Goal: Task Accomplishment & Management: Manage account settings

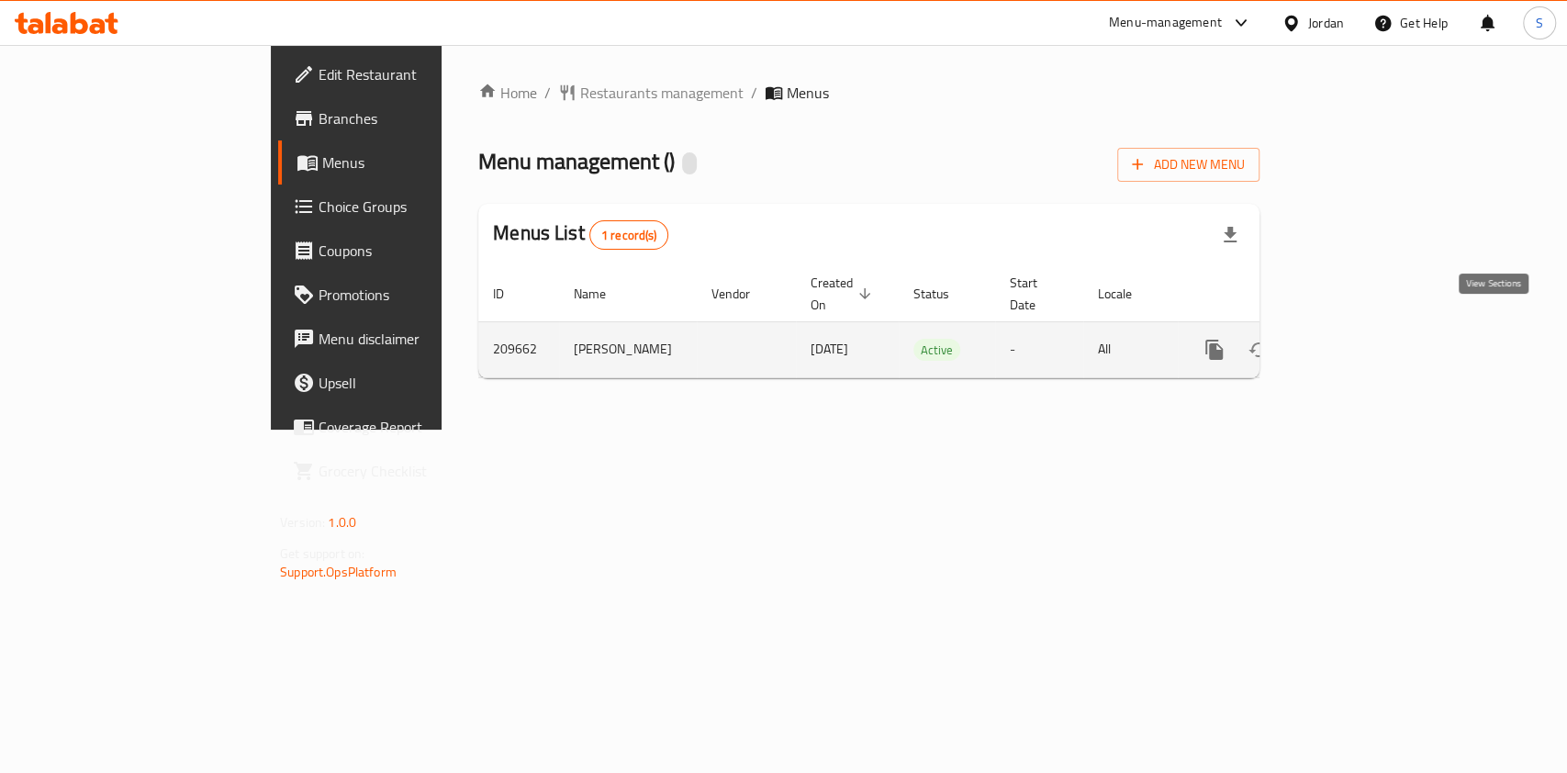
click at [1358, 339] on icon "enhanced table" at bounding box center [1347, 350] width 22 height 22
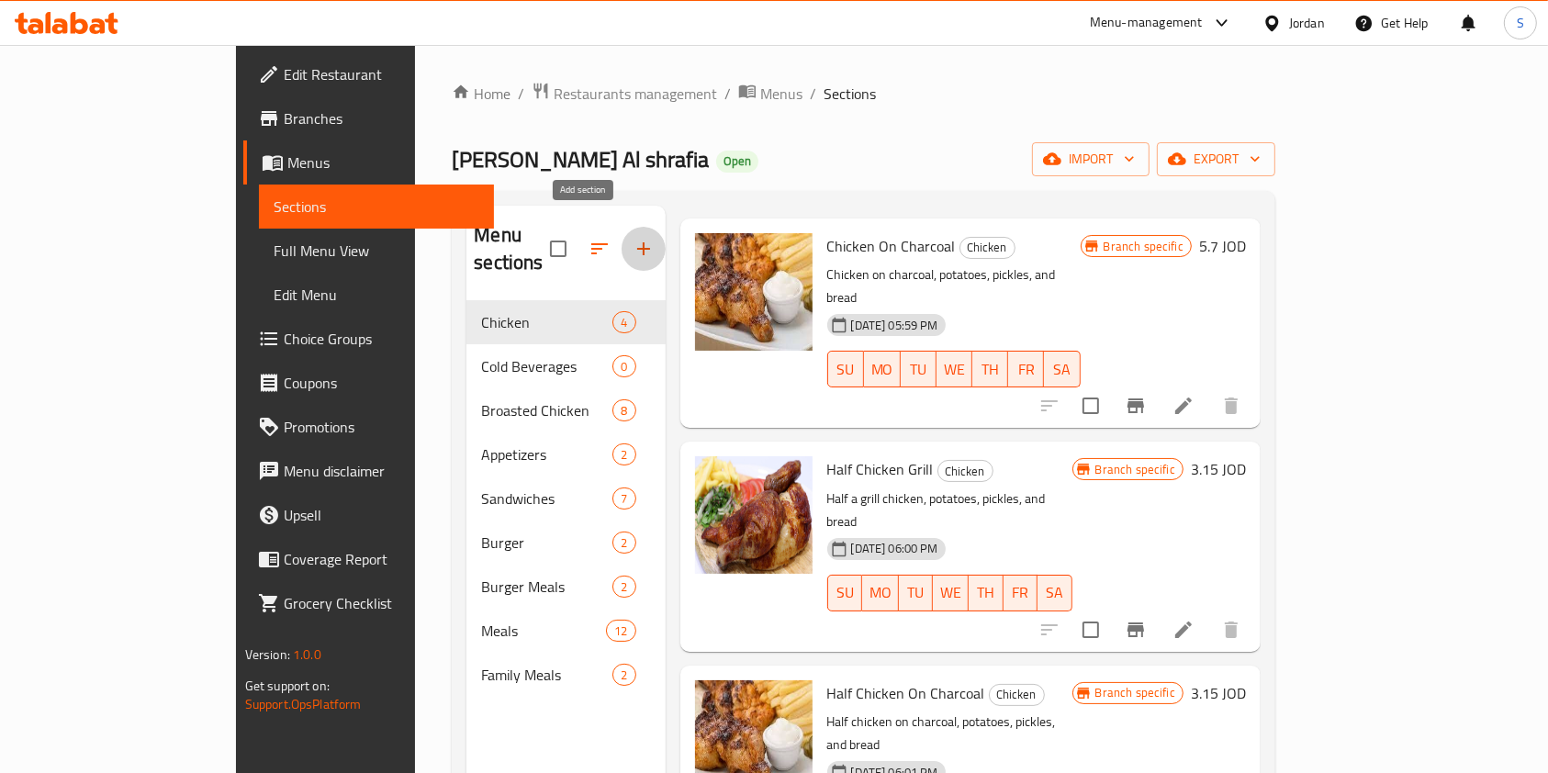
click at [633, 238] on icon "button" at bounding box center [644, 249] width 22 height 22
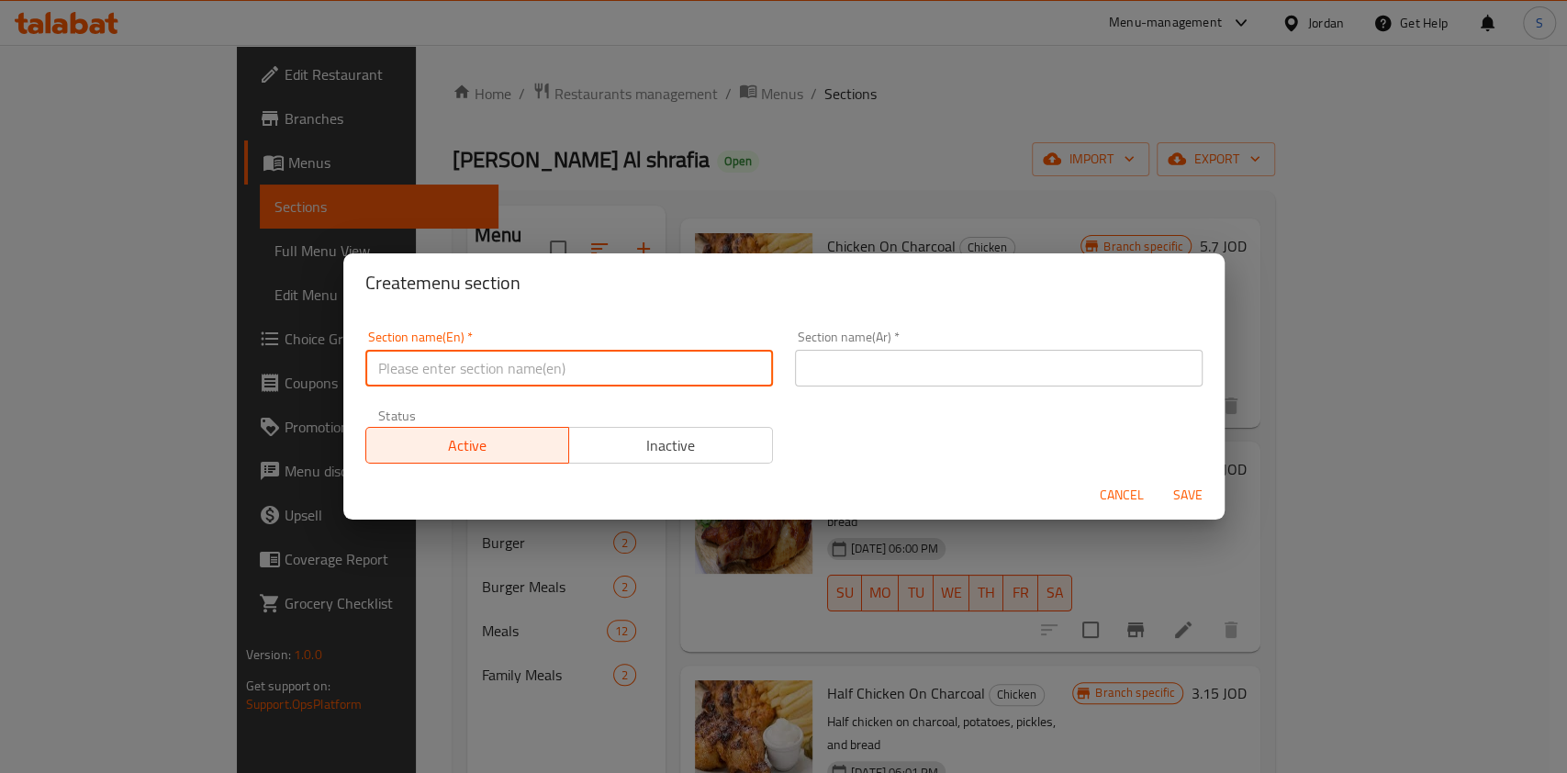
click at [478, 372] on input "text" at bounding box center [569, 368] width 408 height 37
type input "Talabat Offer"
click at [962, 378] on input "text" at bounding box center [999, 368] width 408 height 37
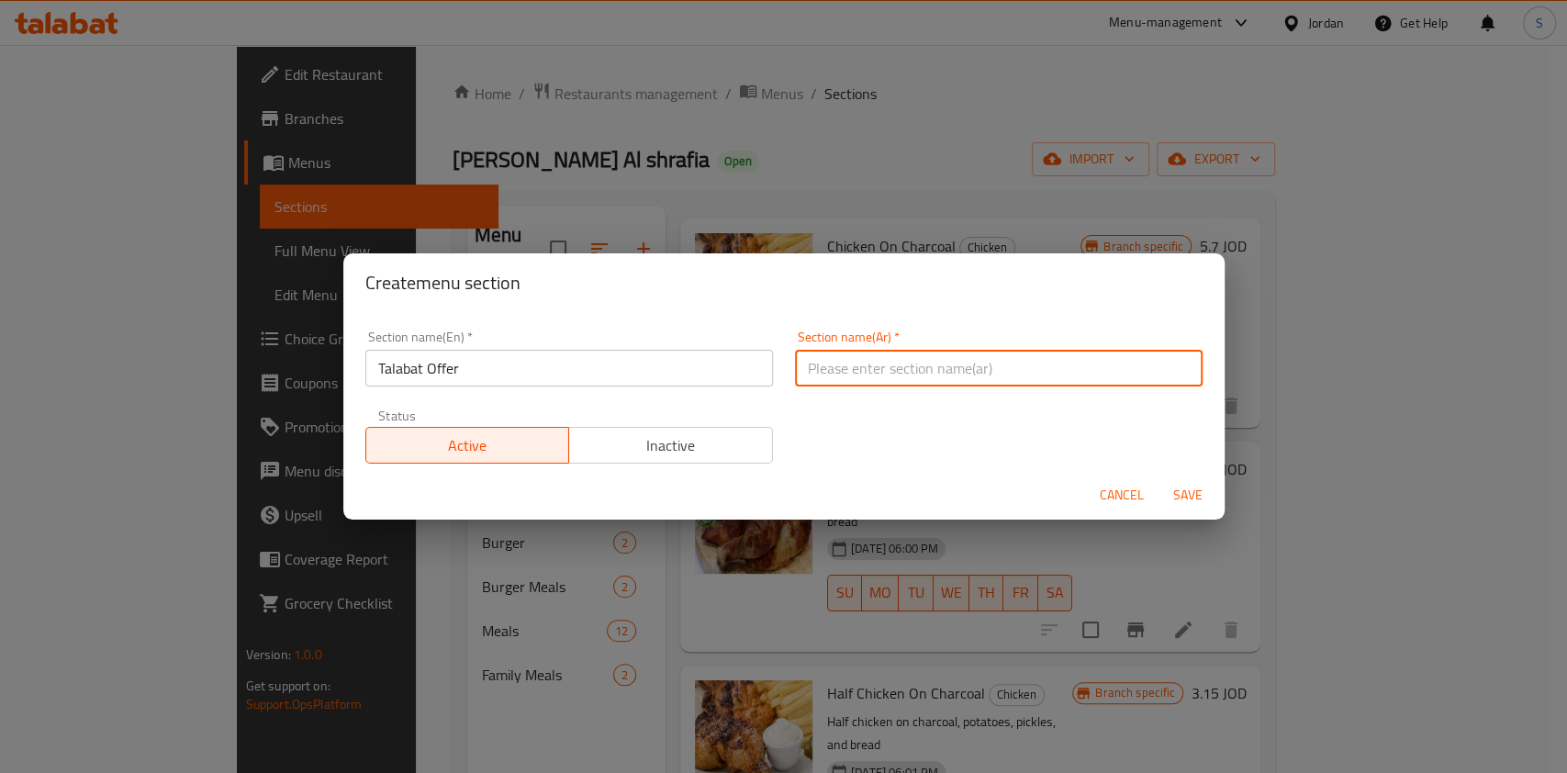
click at [943, 379] on input "text" at bounding box center [999, 368] width 408 height 37
type input "عرض طلبات"
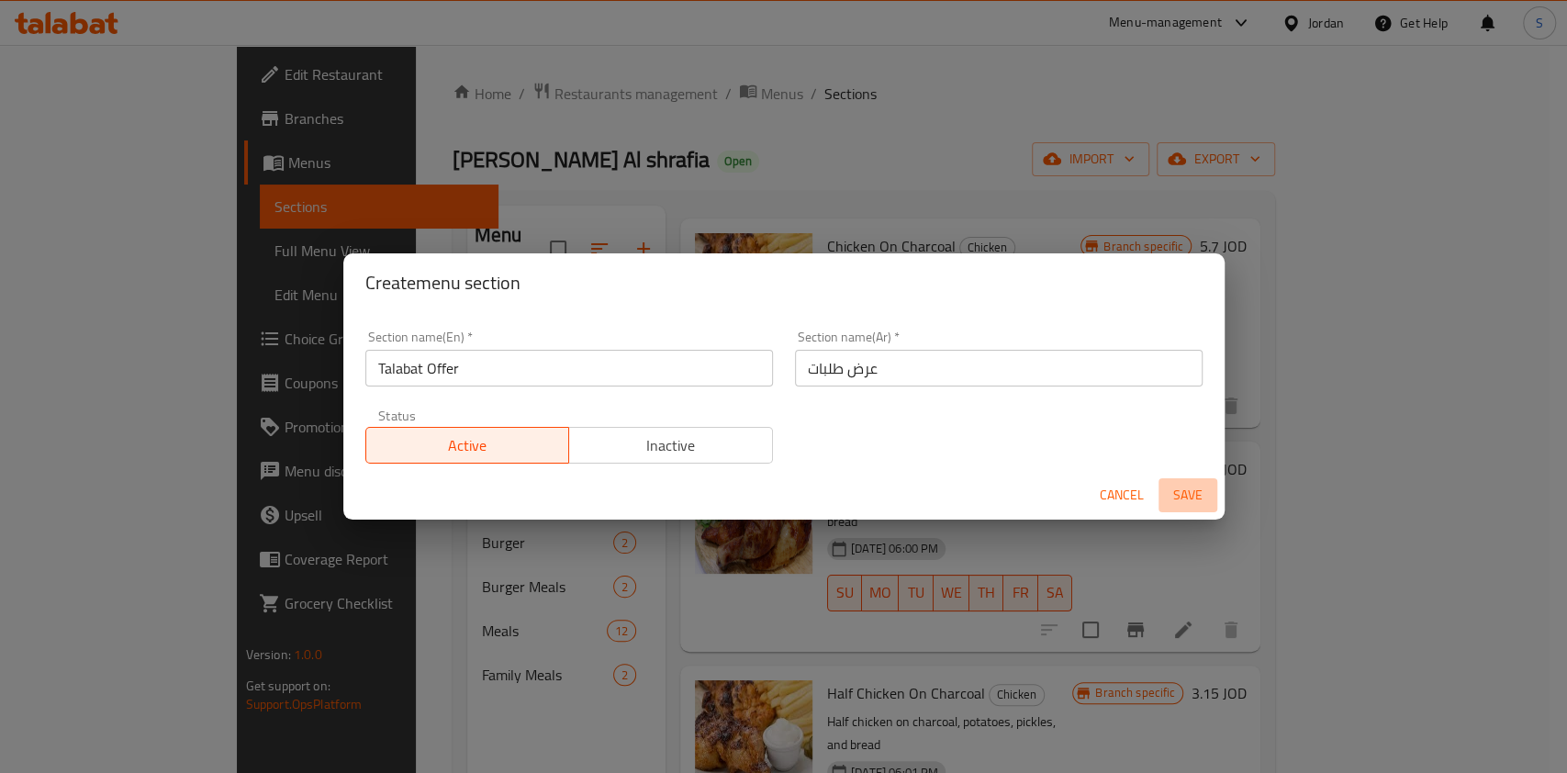
click at [1188, 500] on span "Save" at bounding box center [1188, 495] width 44 height 23
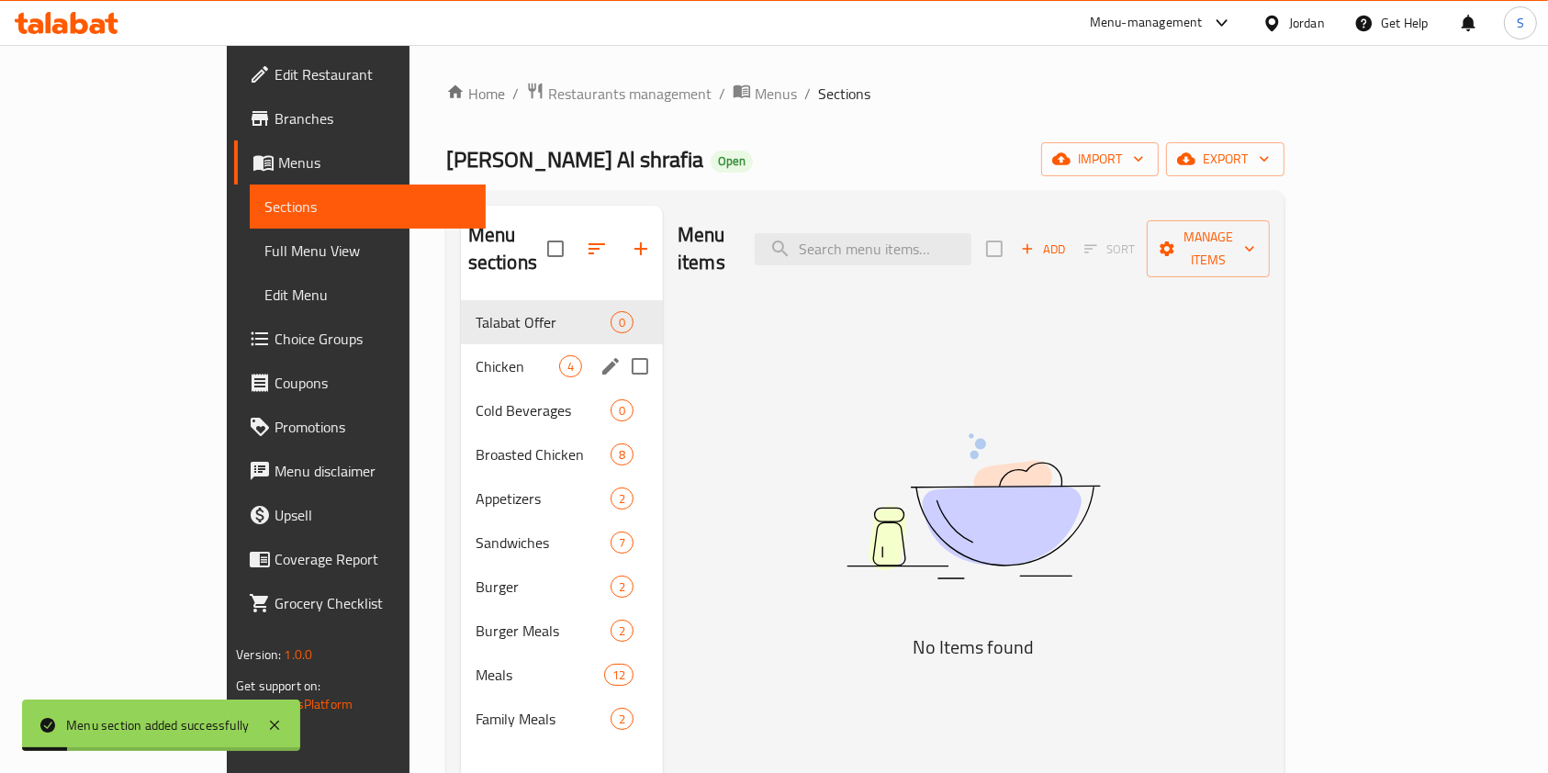
click at [461, 351] on div "Chicken 4" at bounding box center [562, 366] width 202 height 44
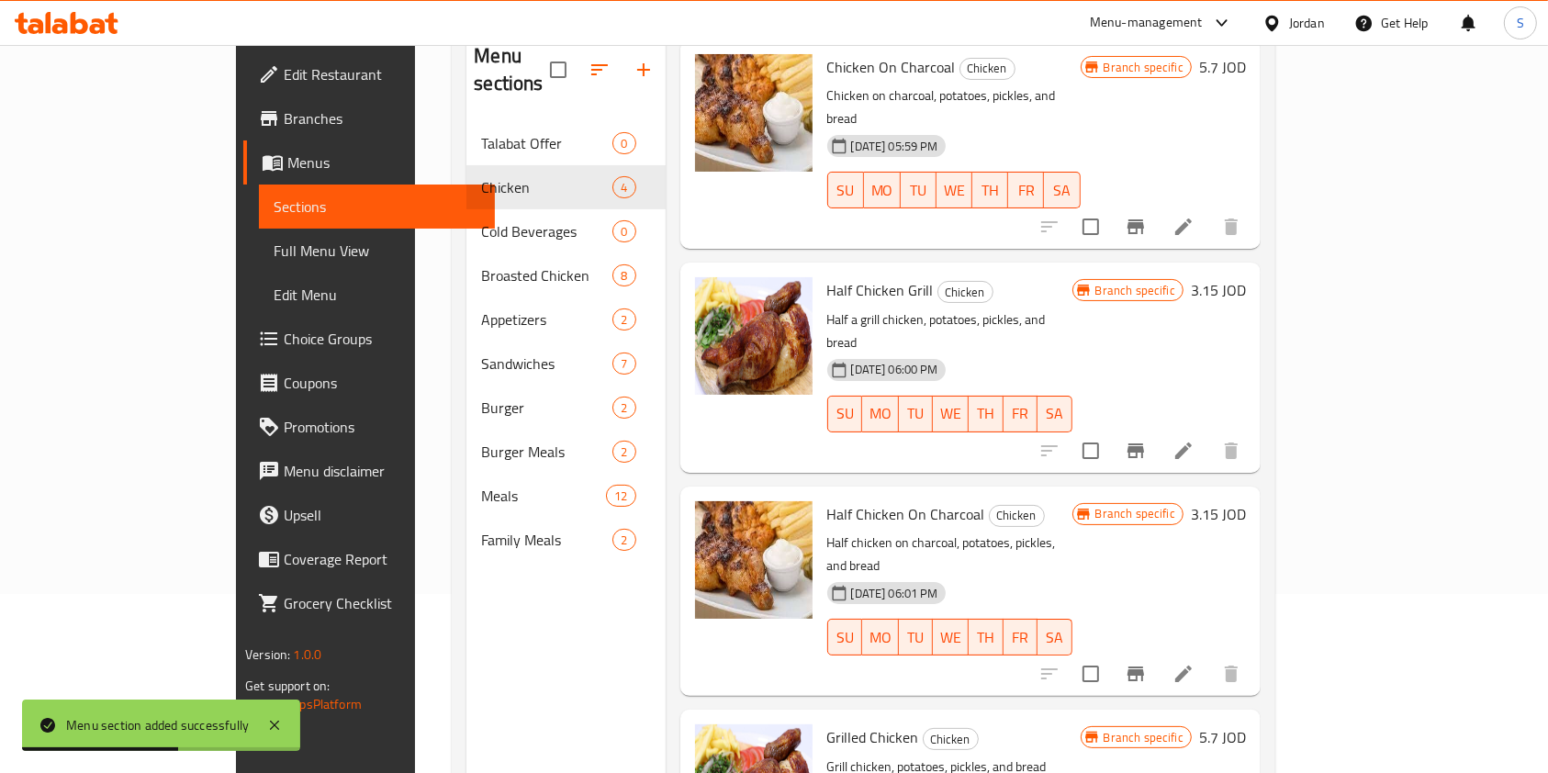
scroll to position [257, 0]
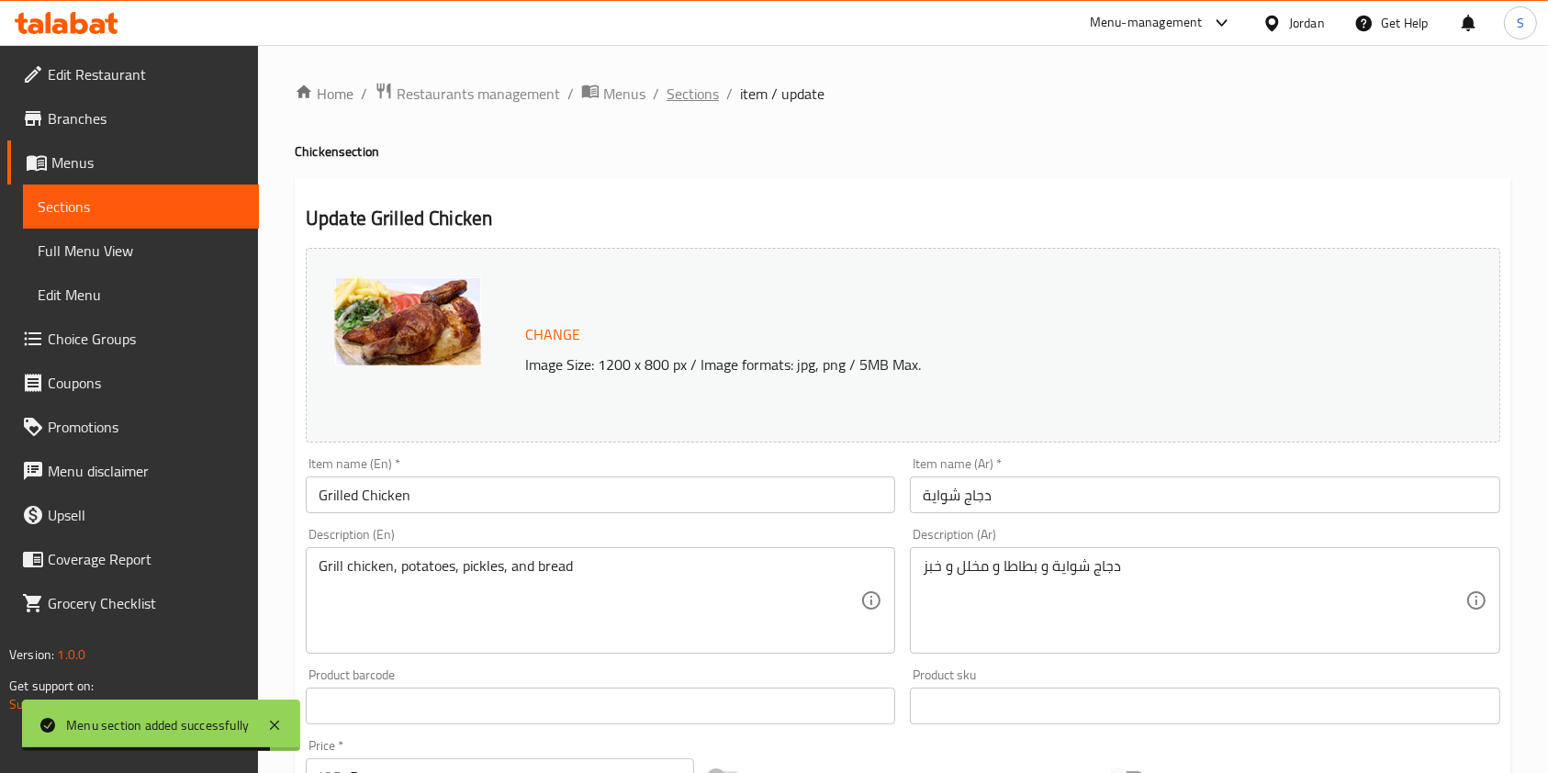
click at [697, 84] on span "Sections" at bounding box center [693, 94] width 52 height 22
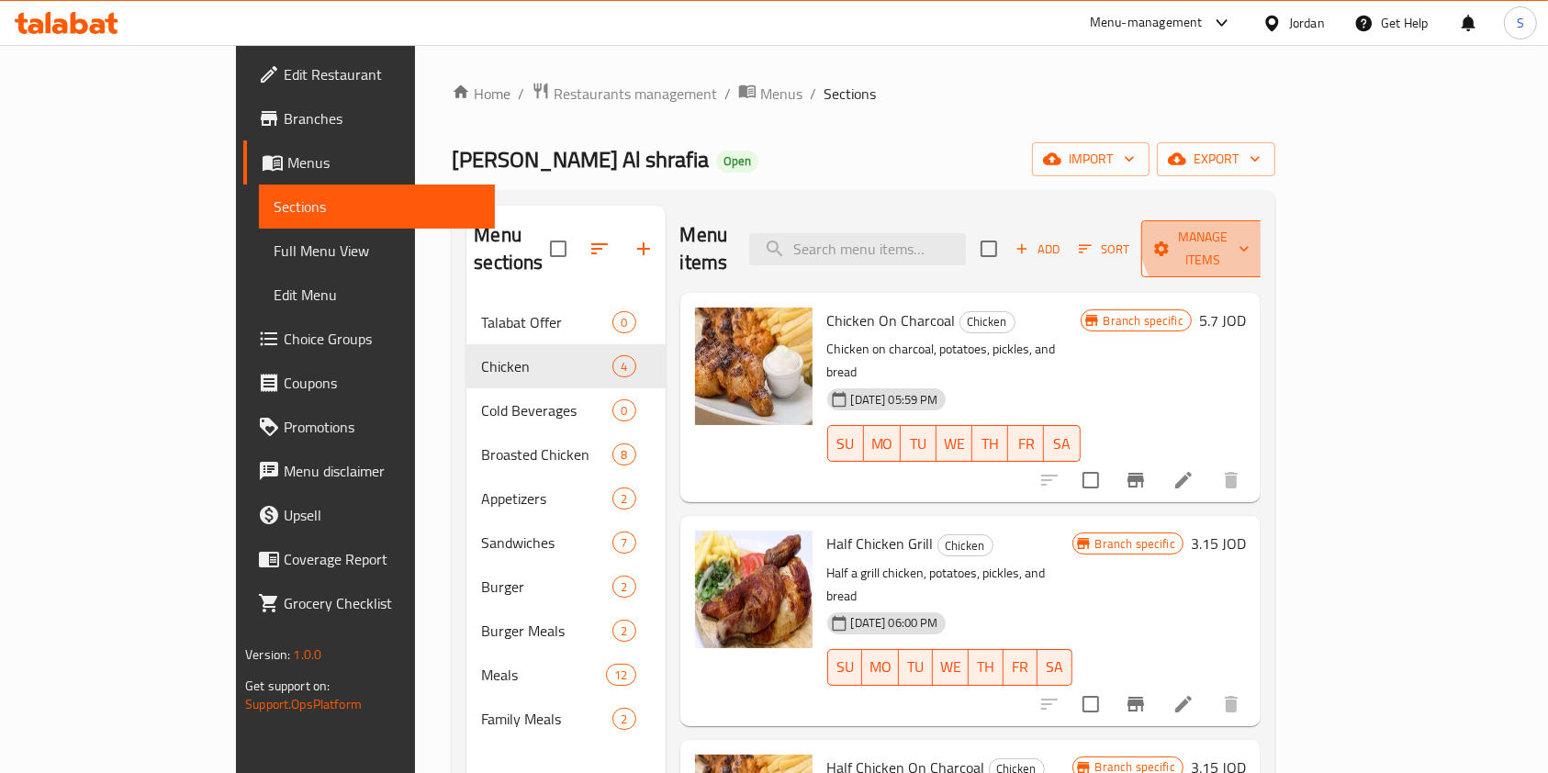
click at [1250, 234] on span "Manage items" at bounding box center [1203, 249] width 94 height 46
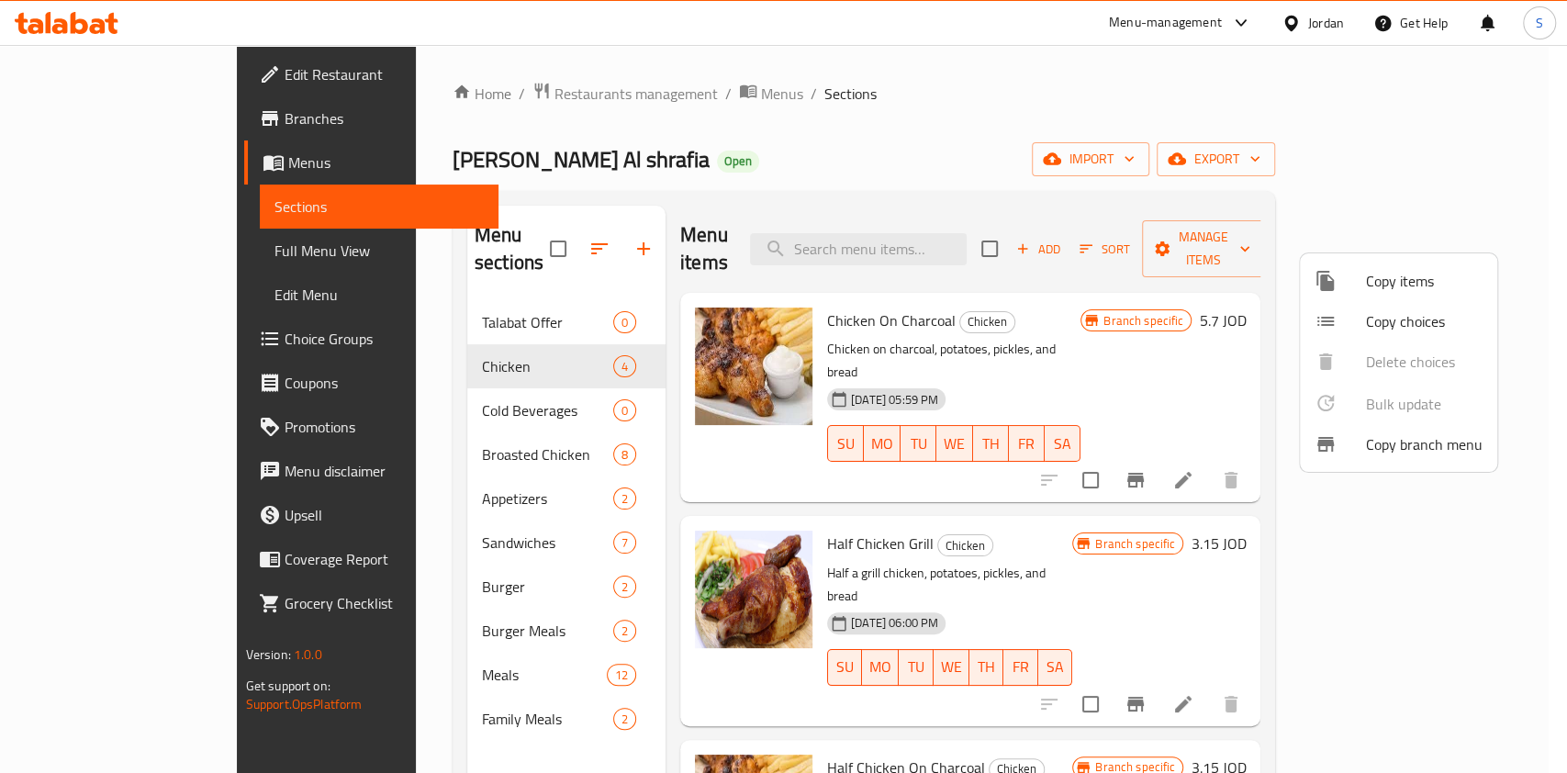
click at [1366, 275] on span "Copy items" at bounding box center [1424, 281] width 117 height 22
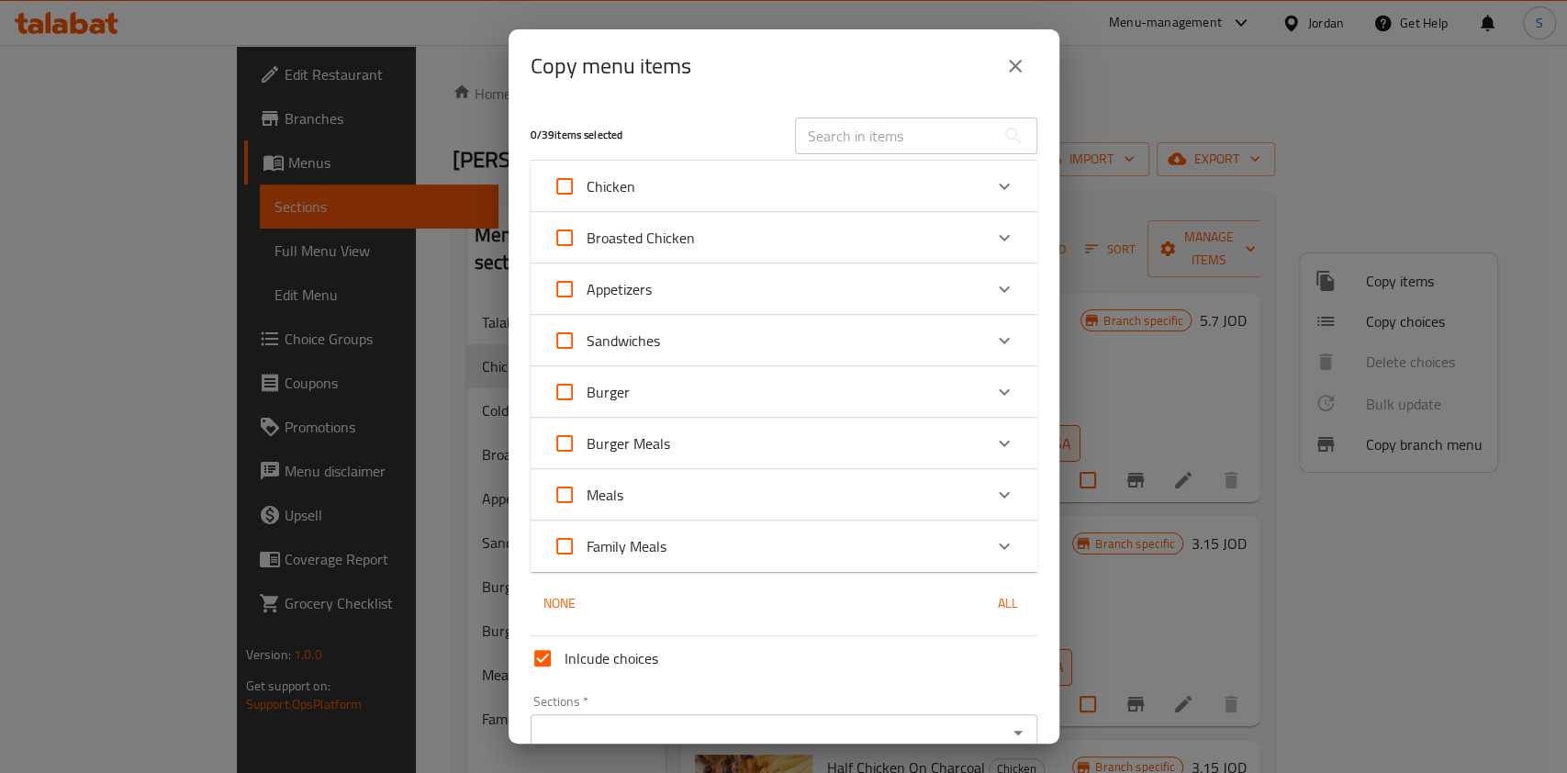
click at [784, 189] on div "Chicken" at bounding box center [768, 186] width 430 height 44
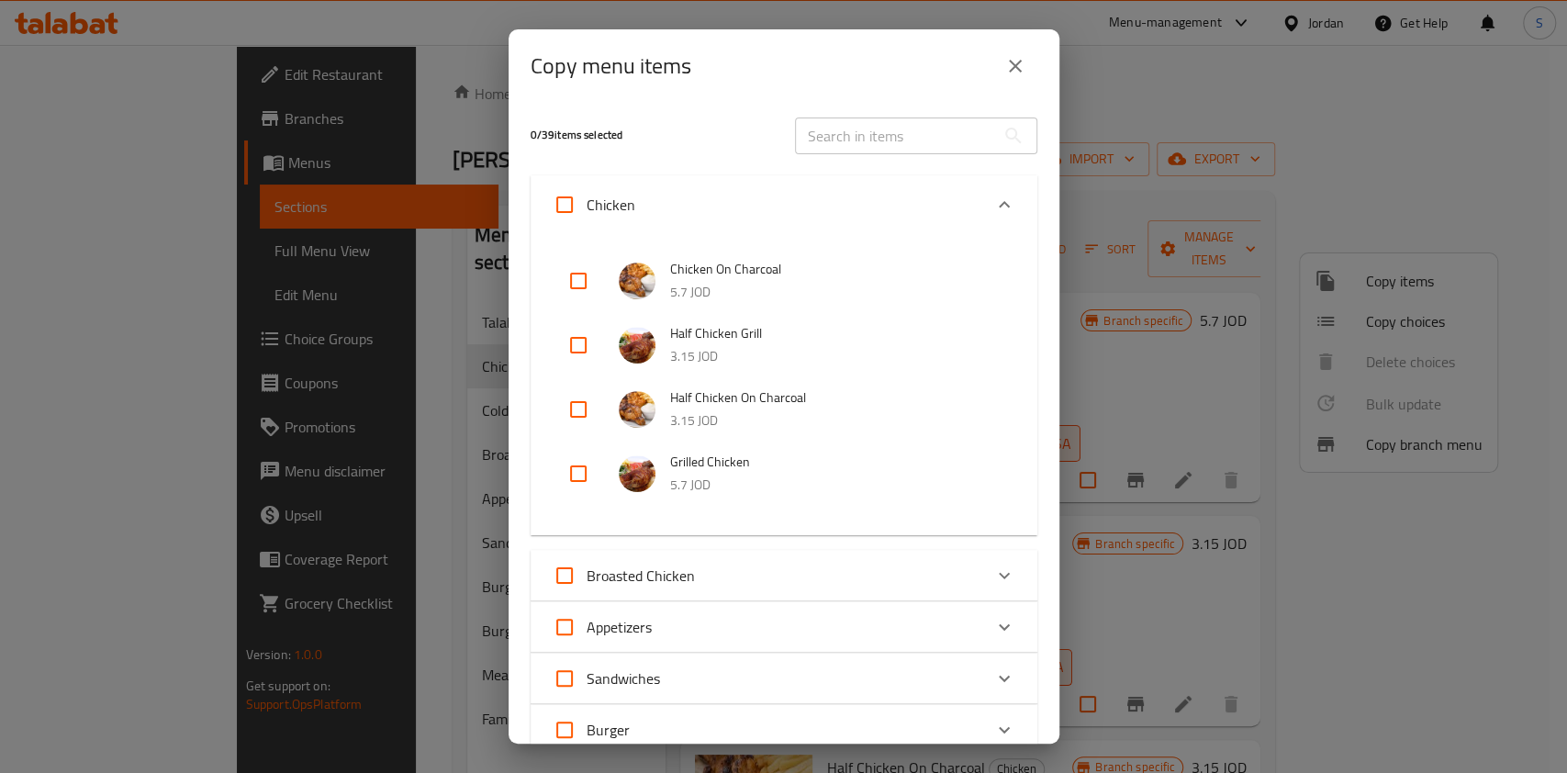
click at [569, 200] on input "Chicken" at bounding box center [565, 205] width 44 height 44
checkbox input "true"
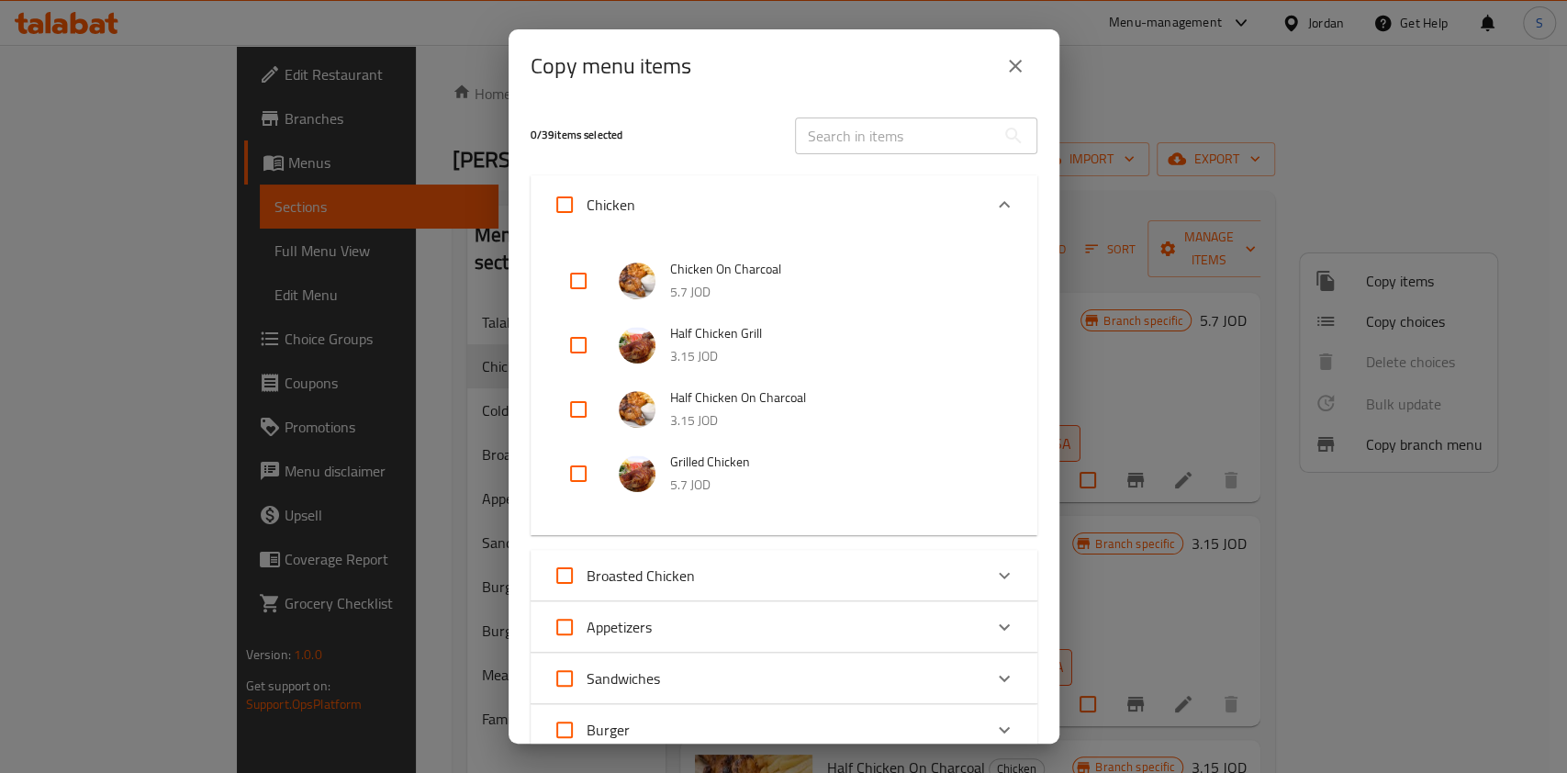
checkbox input "true"
click at [569, 200] on input "Chicken" at bounding box center [565, 205] width 44 height 44
checkbox input "false"
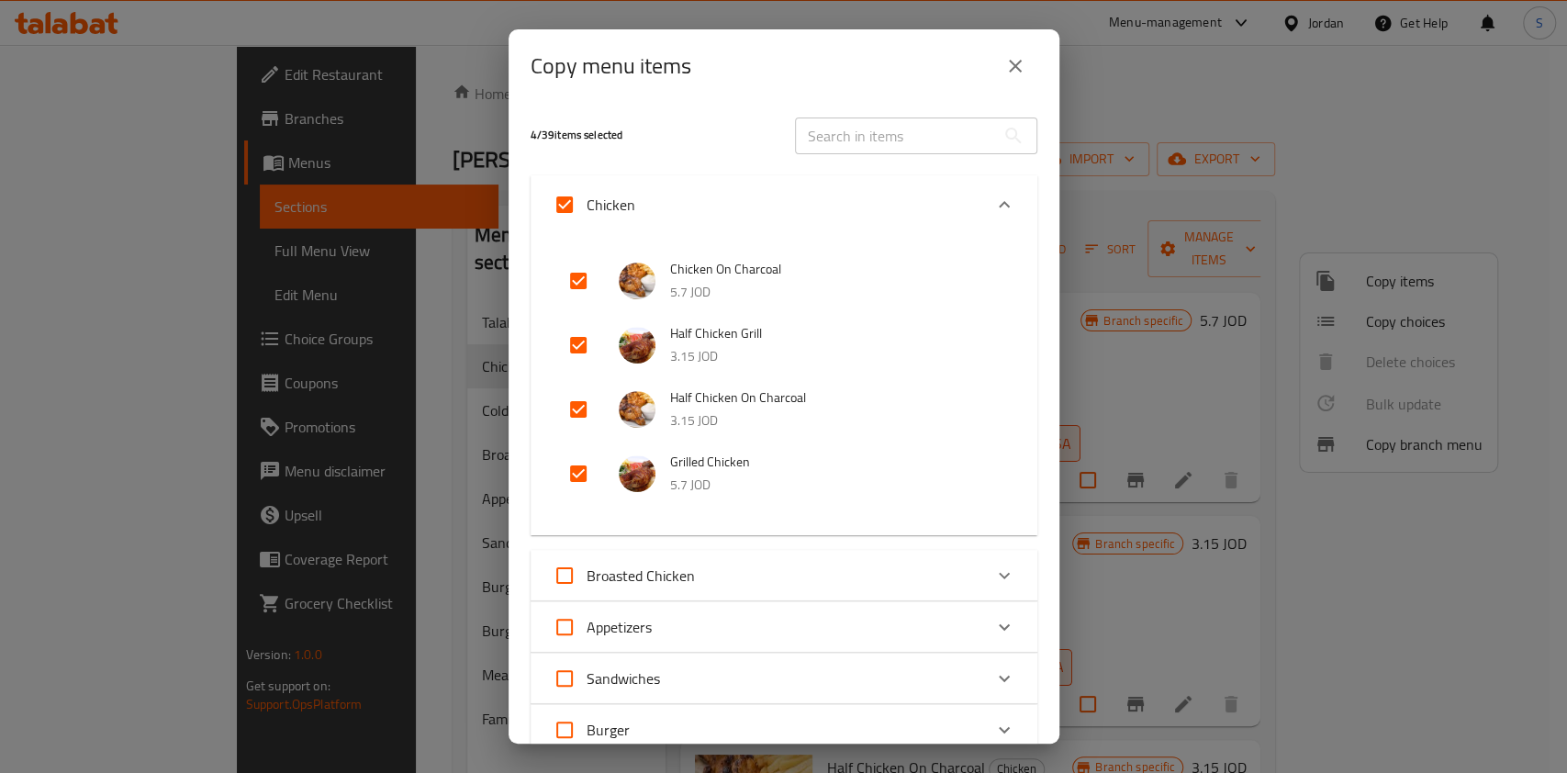
checkbox input "false"
drag, startPoint x: 581, startPoint y: 466, endPoint x: 657, endPoint y: 466, distance: 76.2
click at [580, 466] on input "checkbox" at bounding box center [578, 474] width 44 height 44
checkbox input "true"
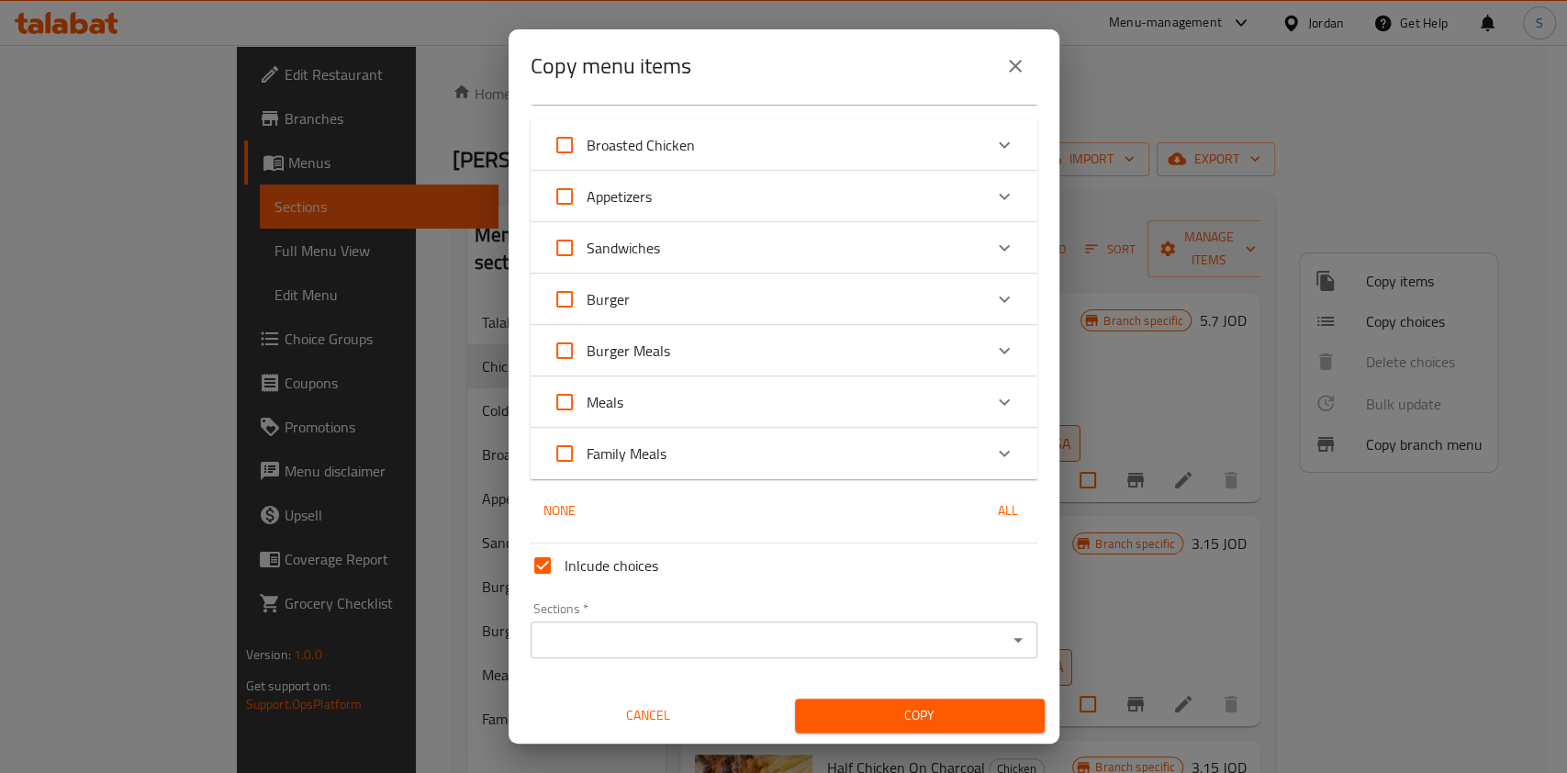
click at [601, 635] on input "Sections   *" at bounding box center [769, 640] width 466 height 26
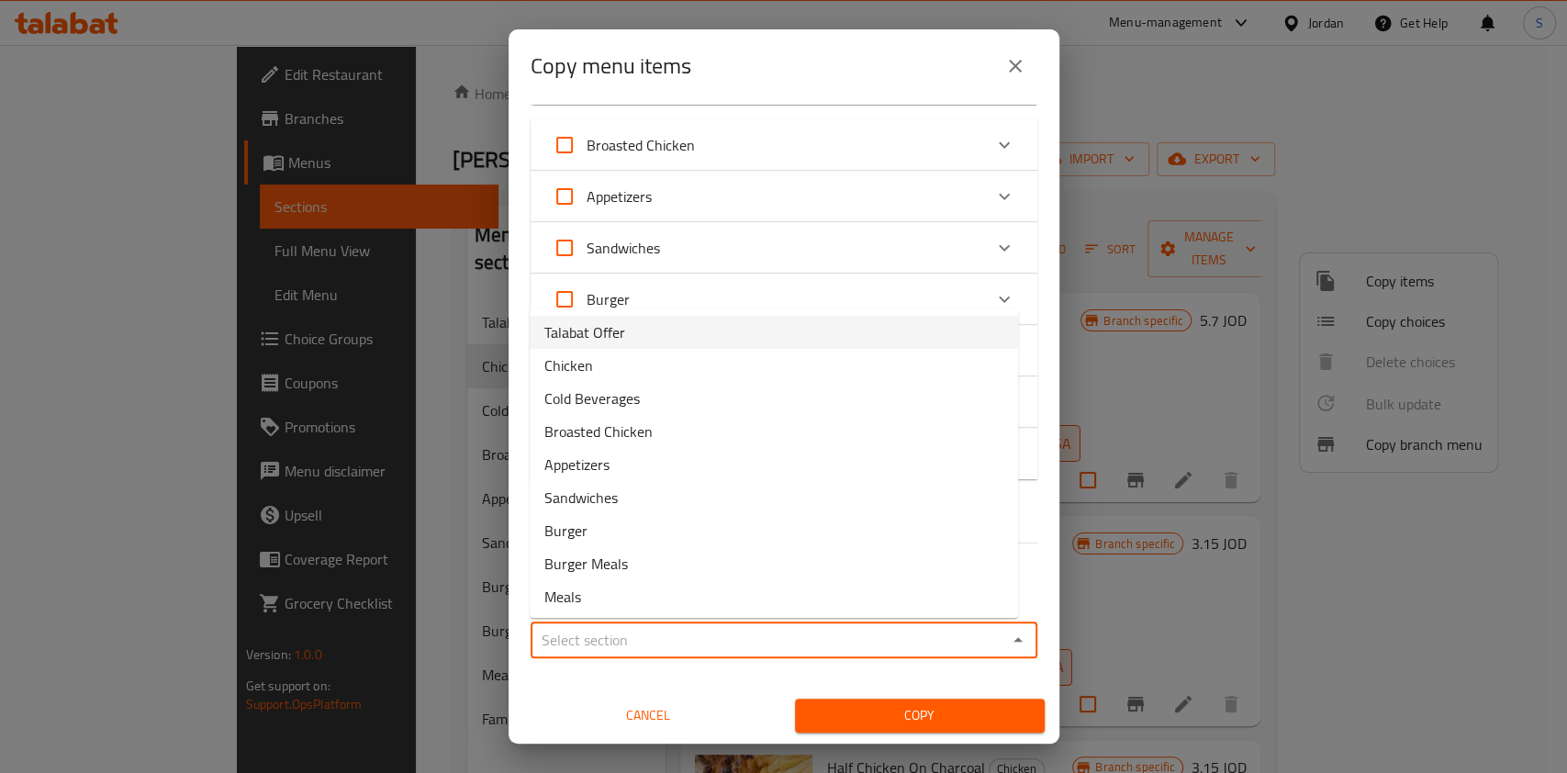
click at [649, 331] on li "Talabat Offer" at bounding box center [774, 332] width 489 height 33
type input "Talabat Offer"
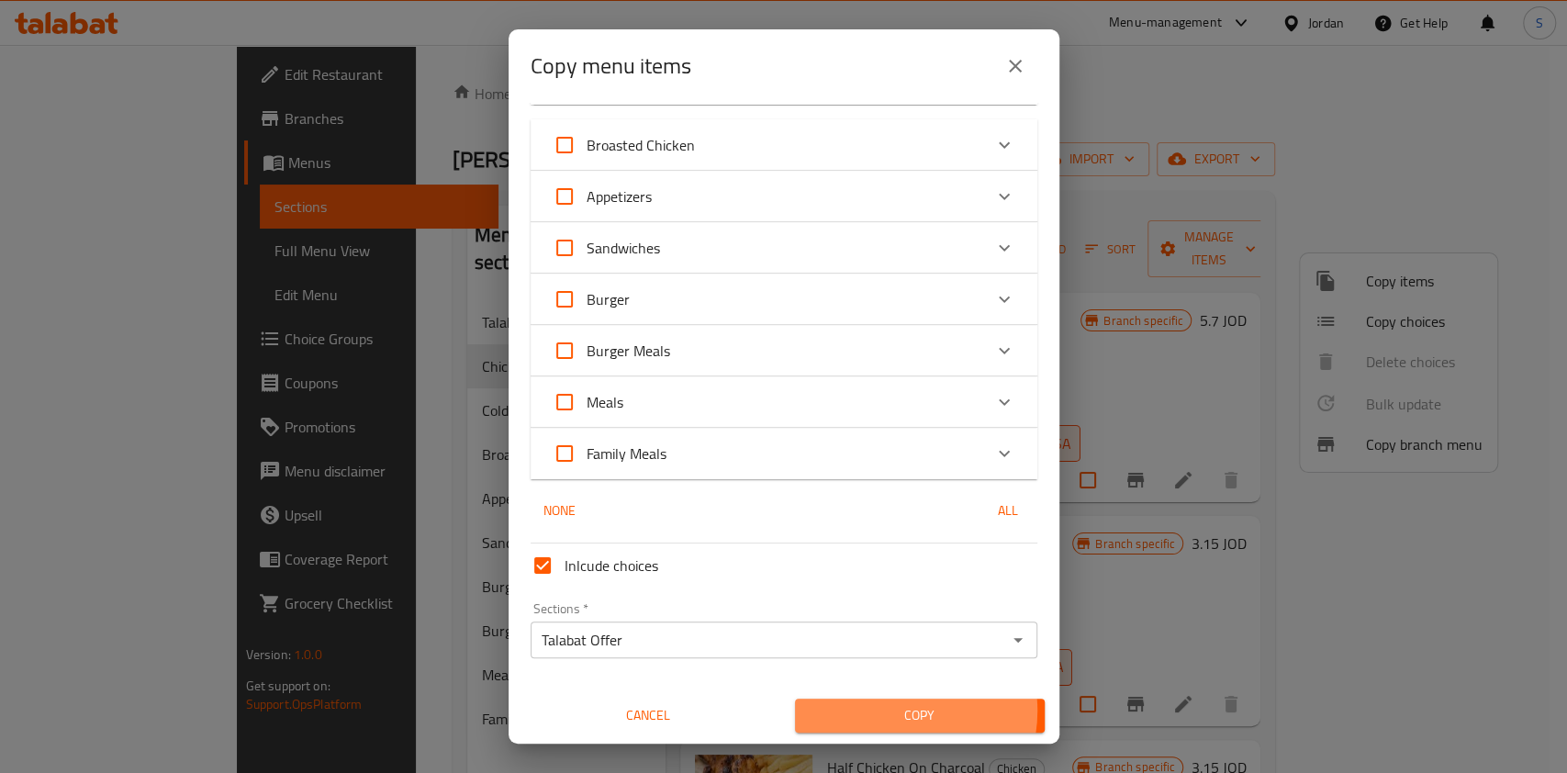
click at [882, 711] on span "Copy" at bounding box center [920, 715] width 220 height 23
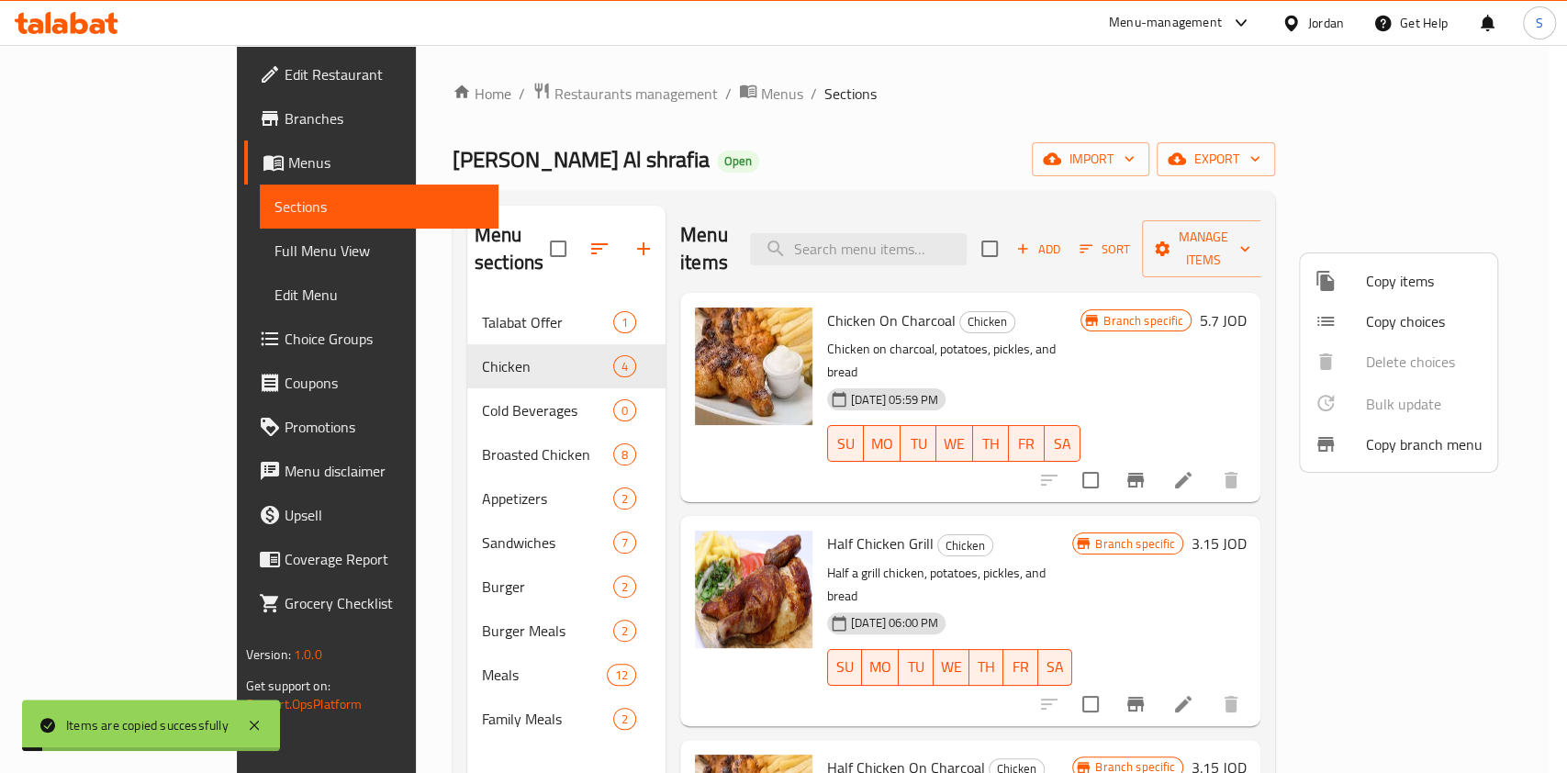
click at [440, 339] on div at bounding box center [783, 386] width 1567 height 773
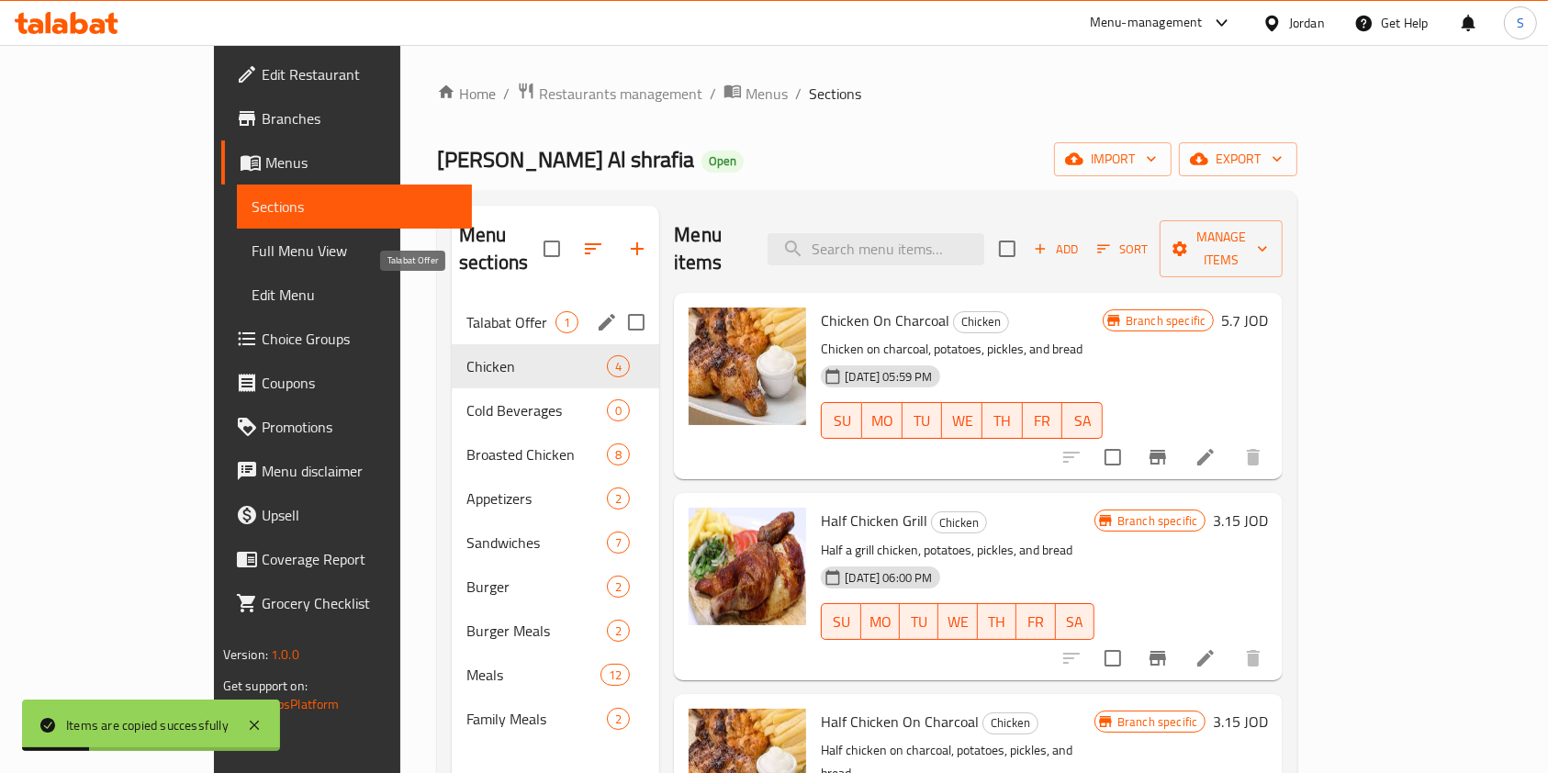
click at [466, 311] on span "Talabat Offer" at bounding box center [510, 322] width 89 height 22
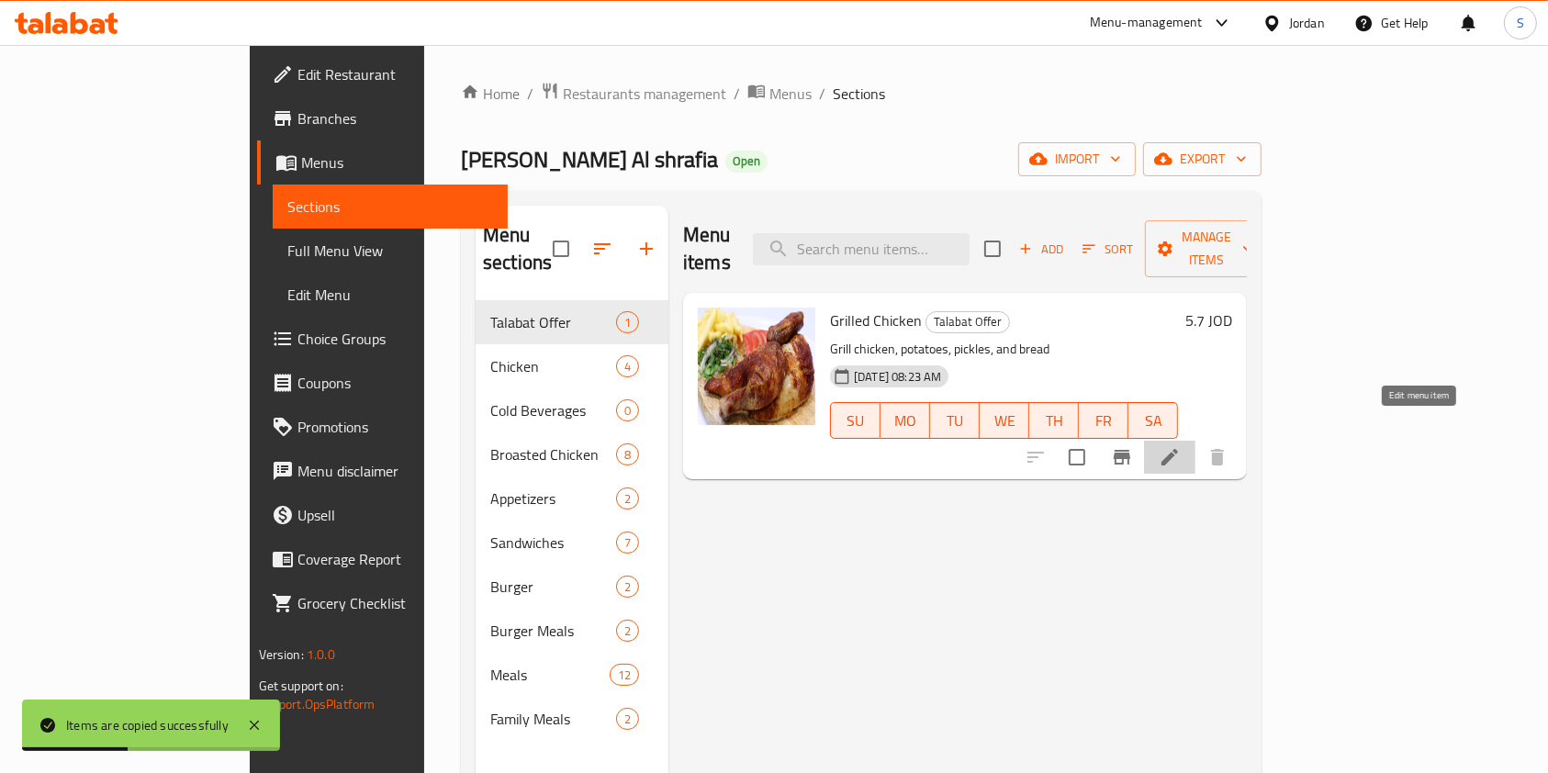
click at [1178, 449] on icon at bounding box center [1170, 457] width 17 height 17
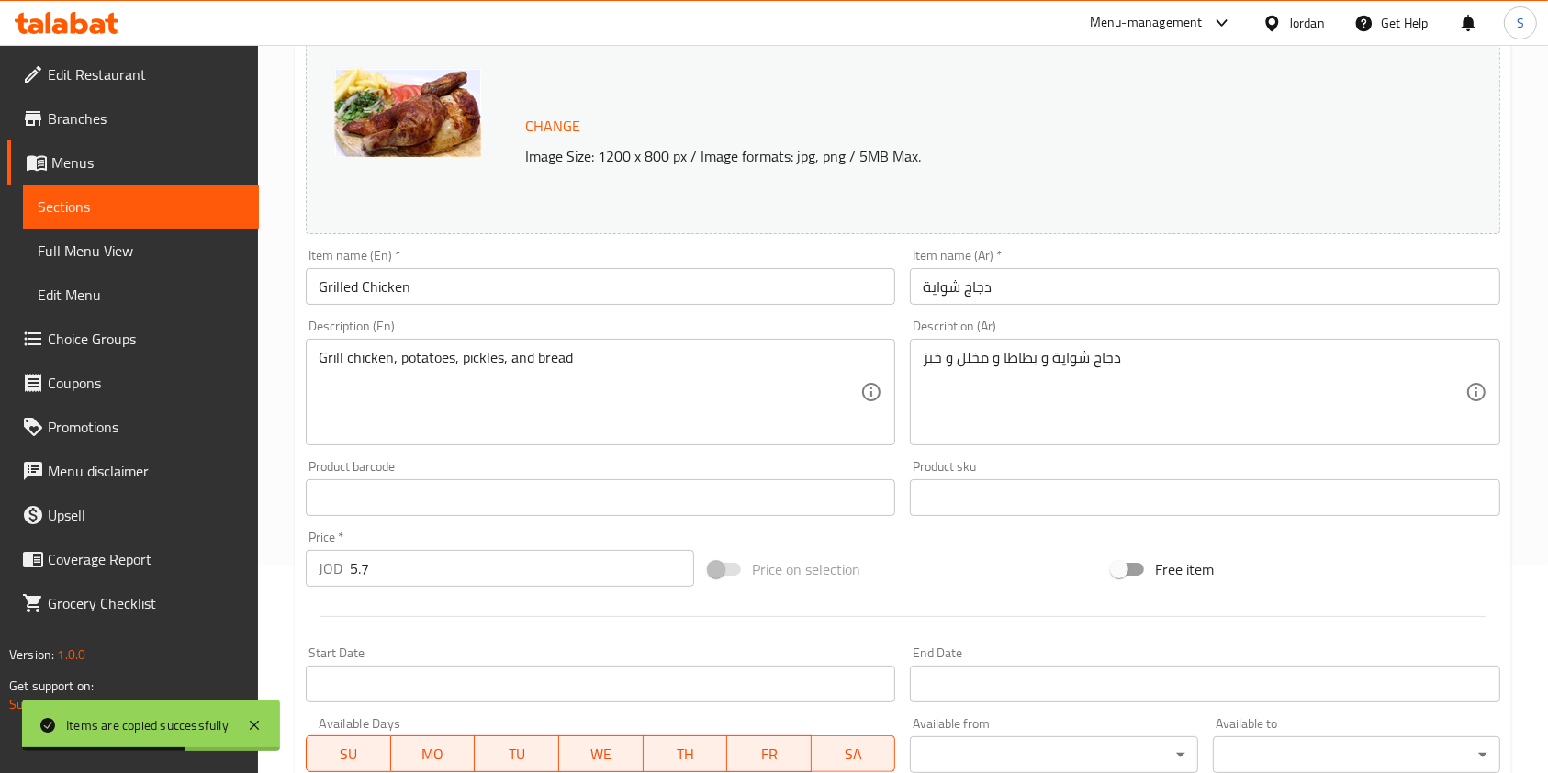
scroll to position [169, 0]
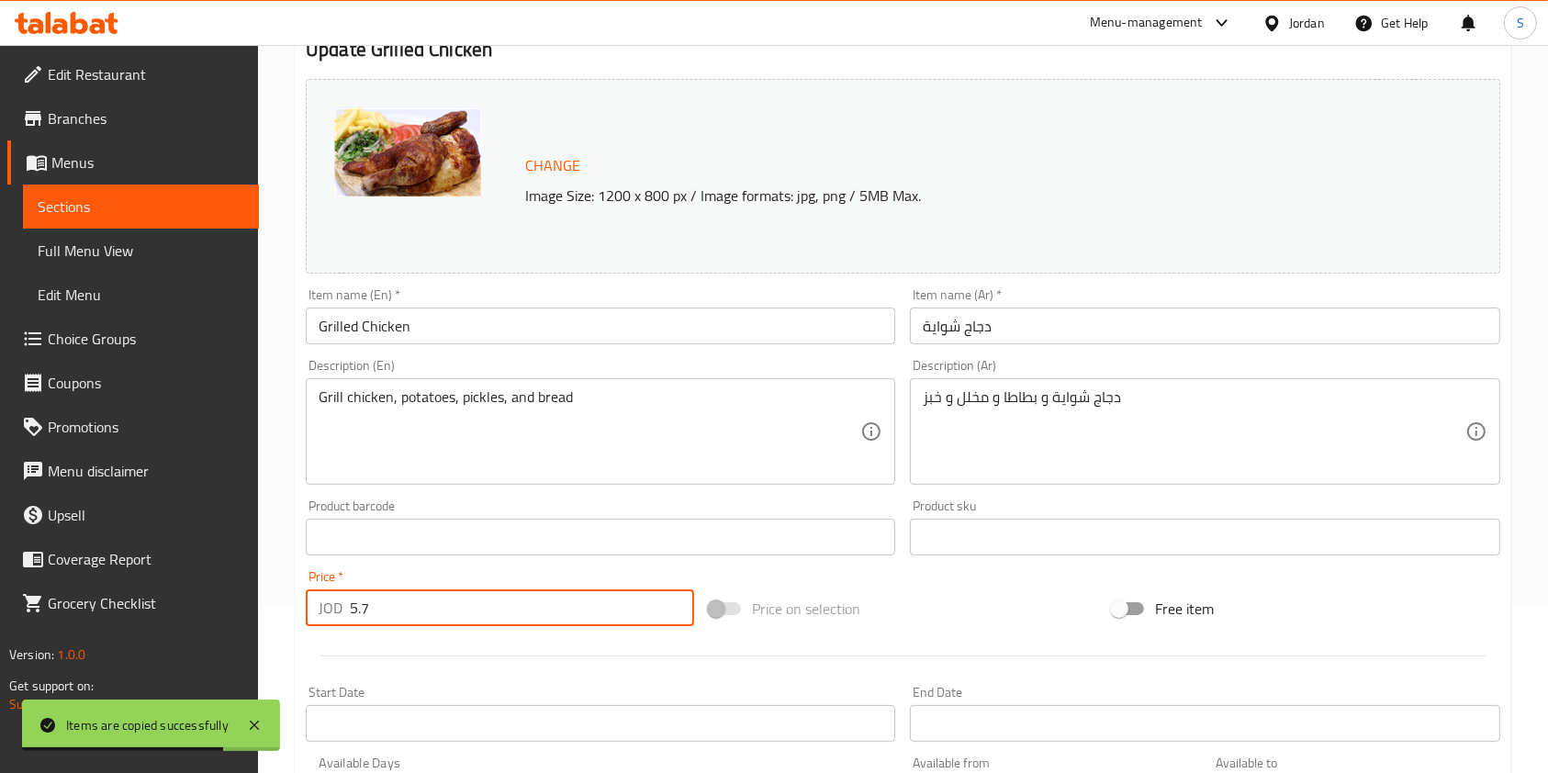
drag, startPoint x: 375, startPoint y: 607, endPoint x: 340, endPoint y: 606, distance: 34.9
click at [340, 606] on div "JOD 5.7 Price *" at bounding box center [500, 608] width 388 height 37
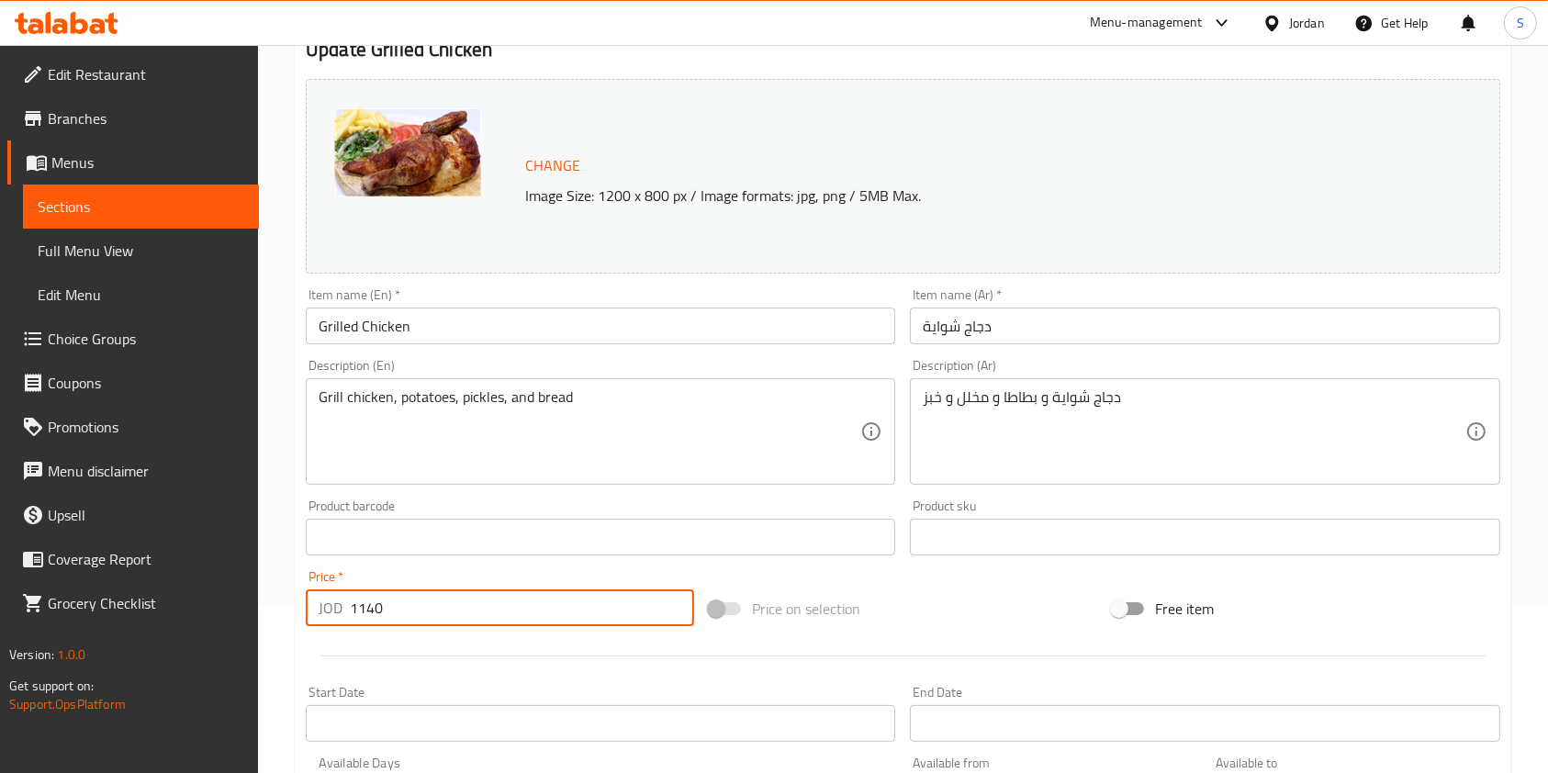
click at [410, 607] on input "1140" at bounding box center [522, 608] width 344 height 37
click at [375, 616] on input "1140" at bounding box center [522, 608] width 344 height 37
drag, startPoint x: 365, startPoint y: 606, endPoint x: 404, endPoint y: 609, distance: 38.7
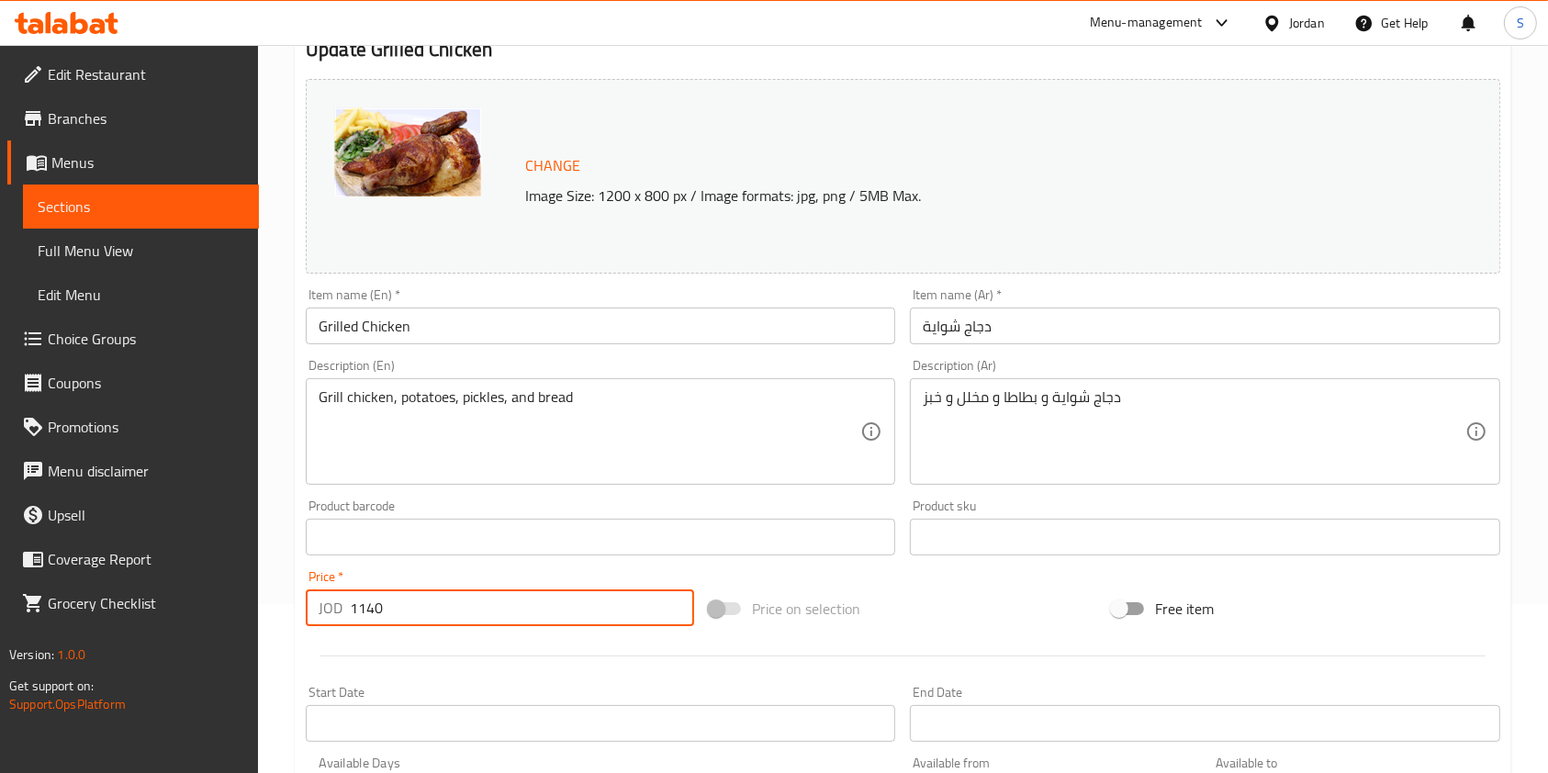
click at [404, 609] on input "1140" at bounding box center [522, 608] width 344 height 37
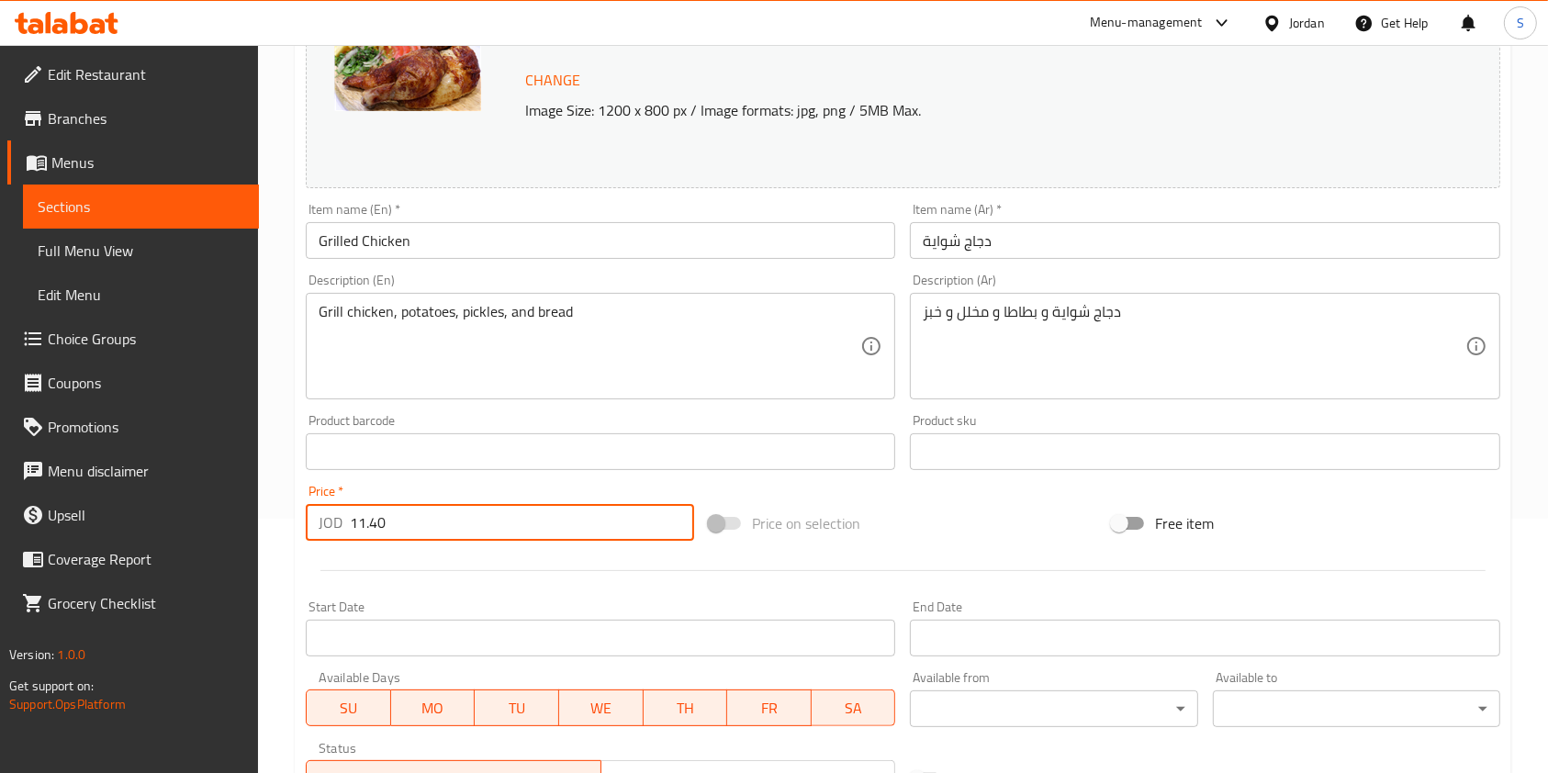
scroll to position [291, 0]
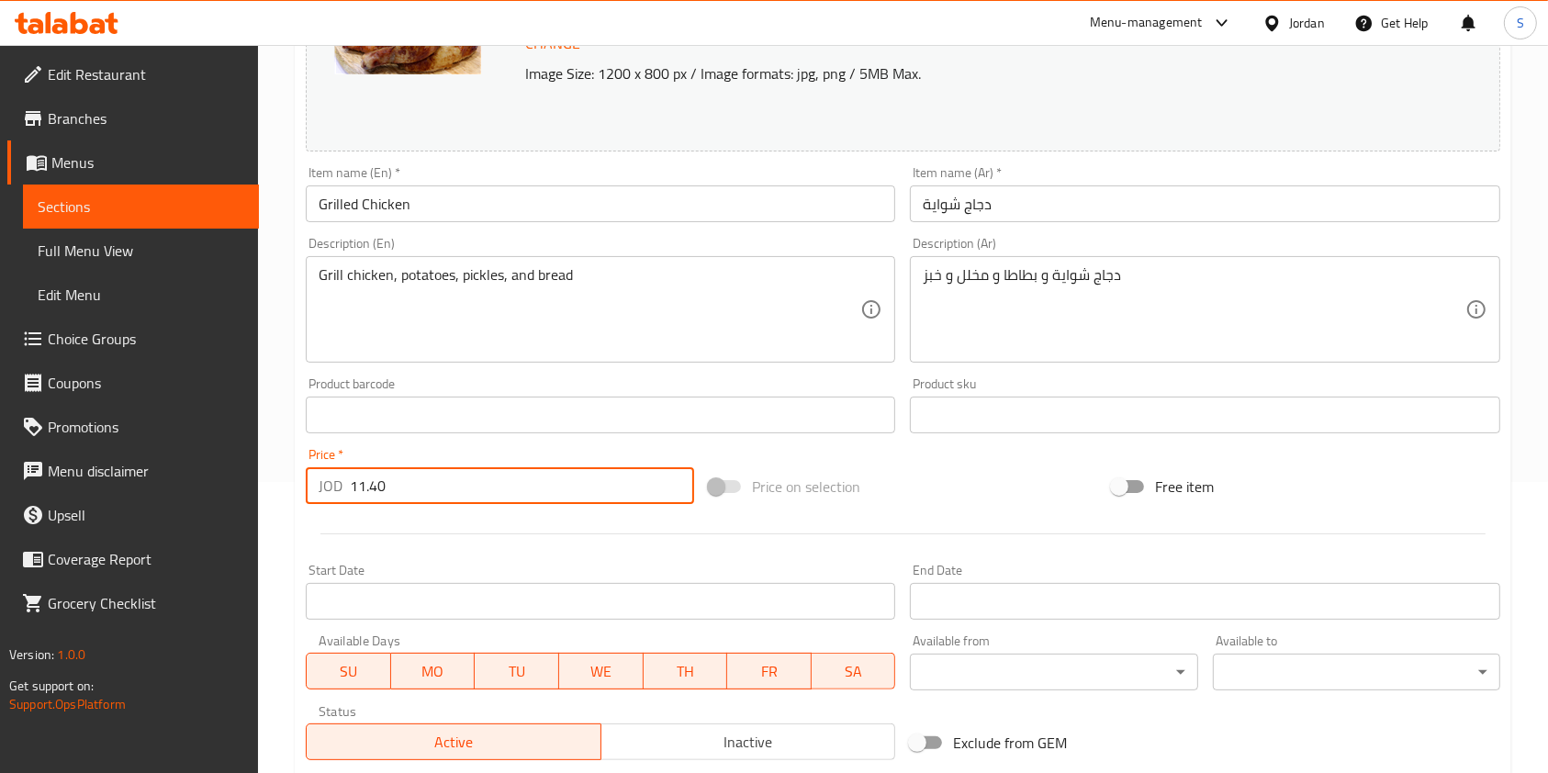
type input "11.40"
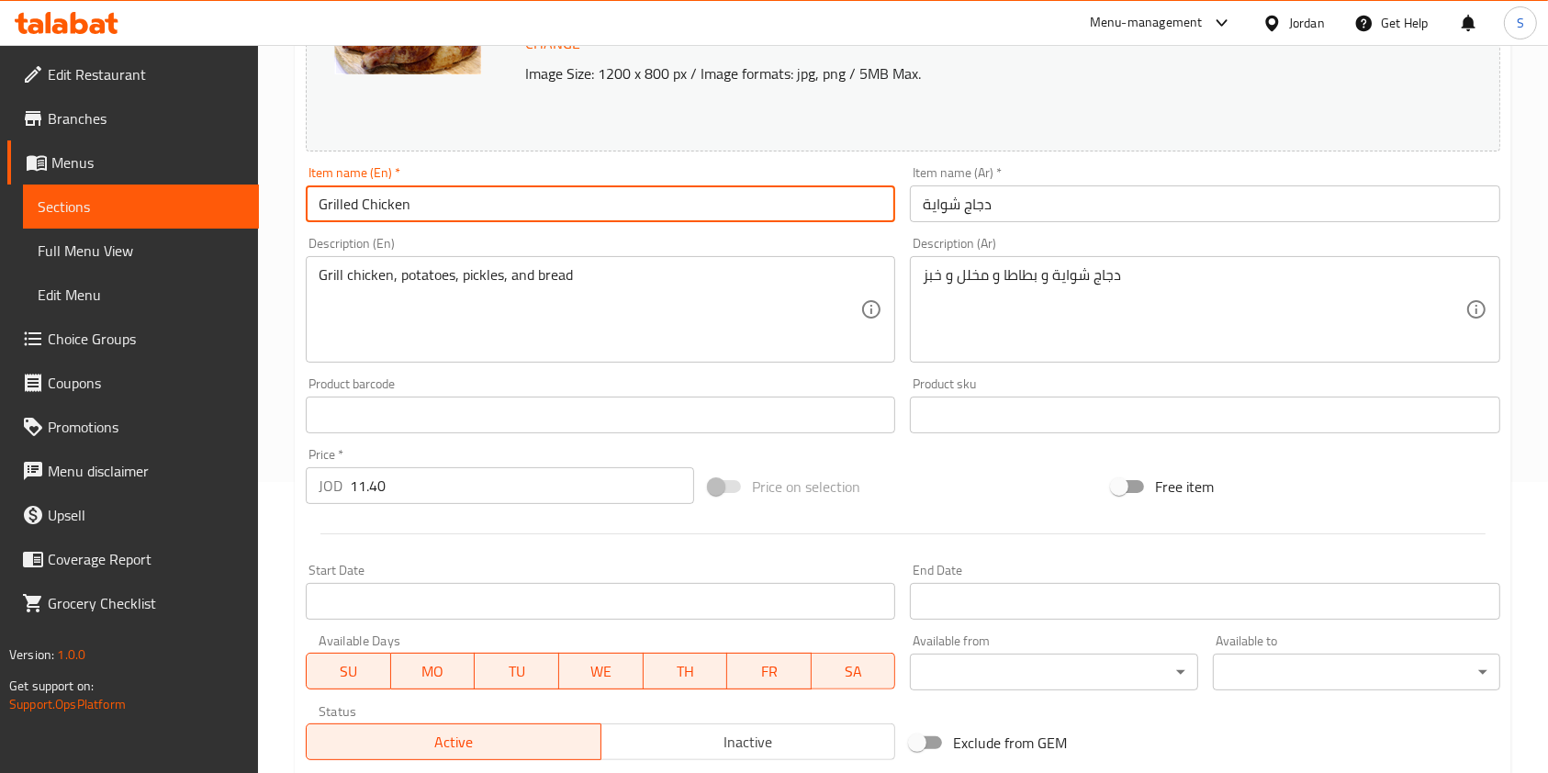
click at [332, 201] on input "Grilled Chicken" at bounding box center [601, 203] width 590 height 37
click at [317, 201] on input "Grilled Chicken" at bounding box center [601, 203] width 590 height 37
type input "2 Grilled Chicken"
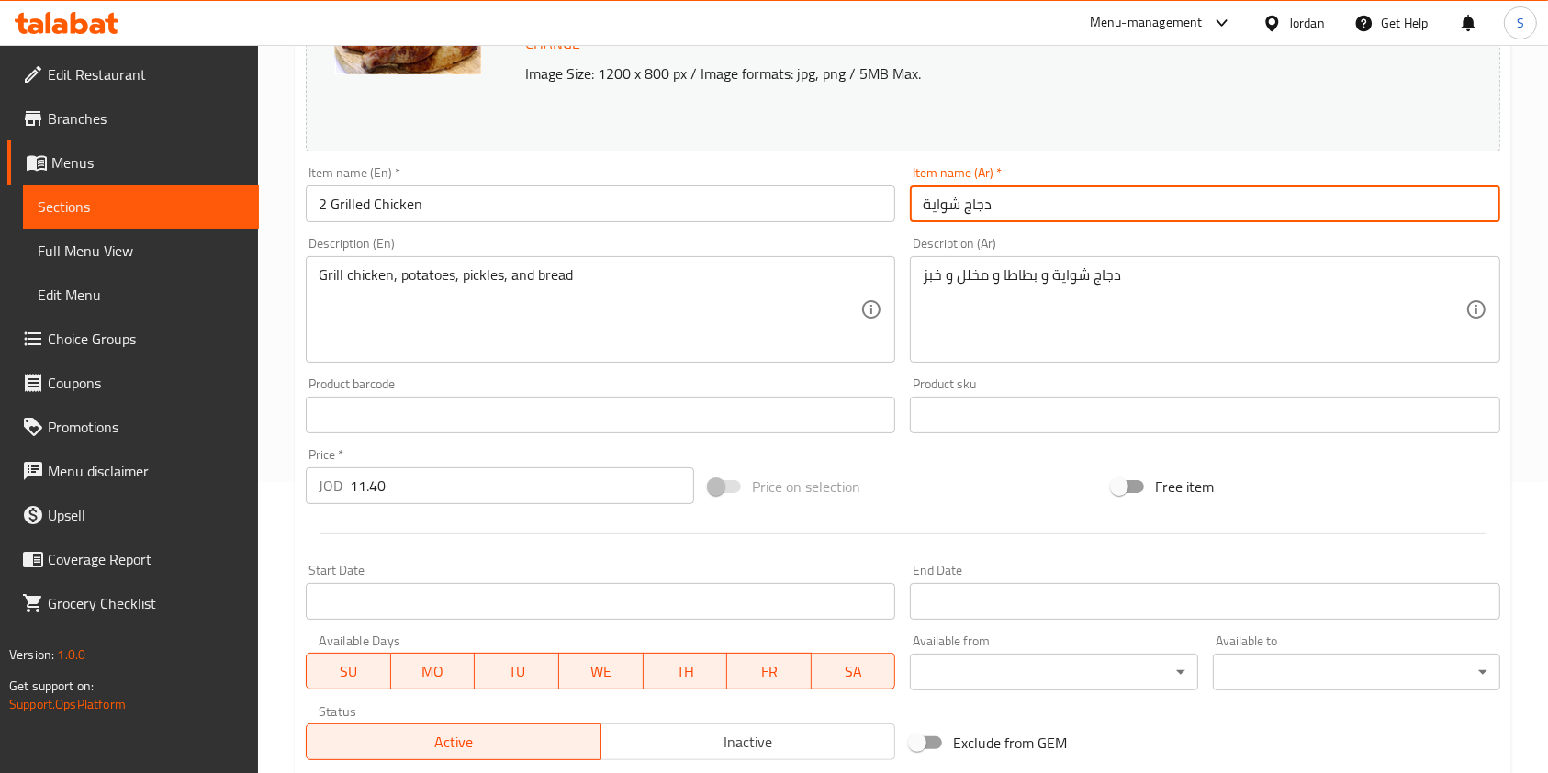
click at [1057, 188] on input "دجاج شواية" at bounding box center [1205, 203] width 590 height 37
click at [1490, 185] on input "دجاج شواية" at bounding box center [1205, 203] width 590 height 37
type input "2 دجاج شواية"
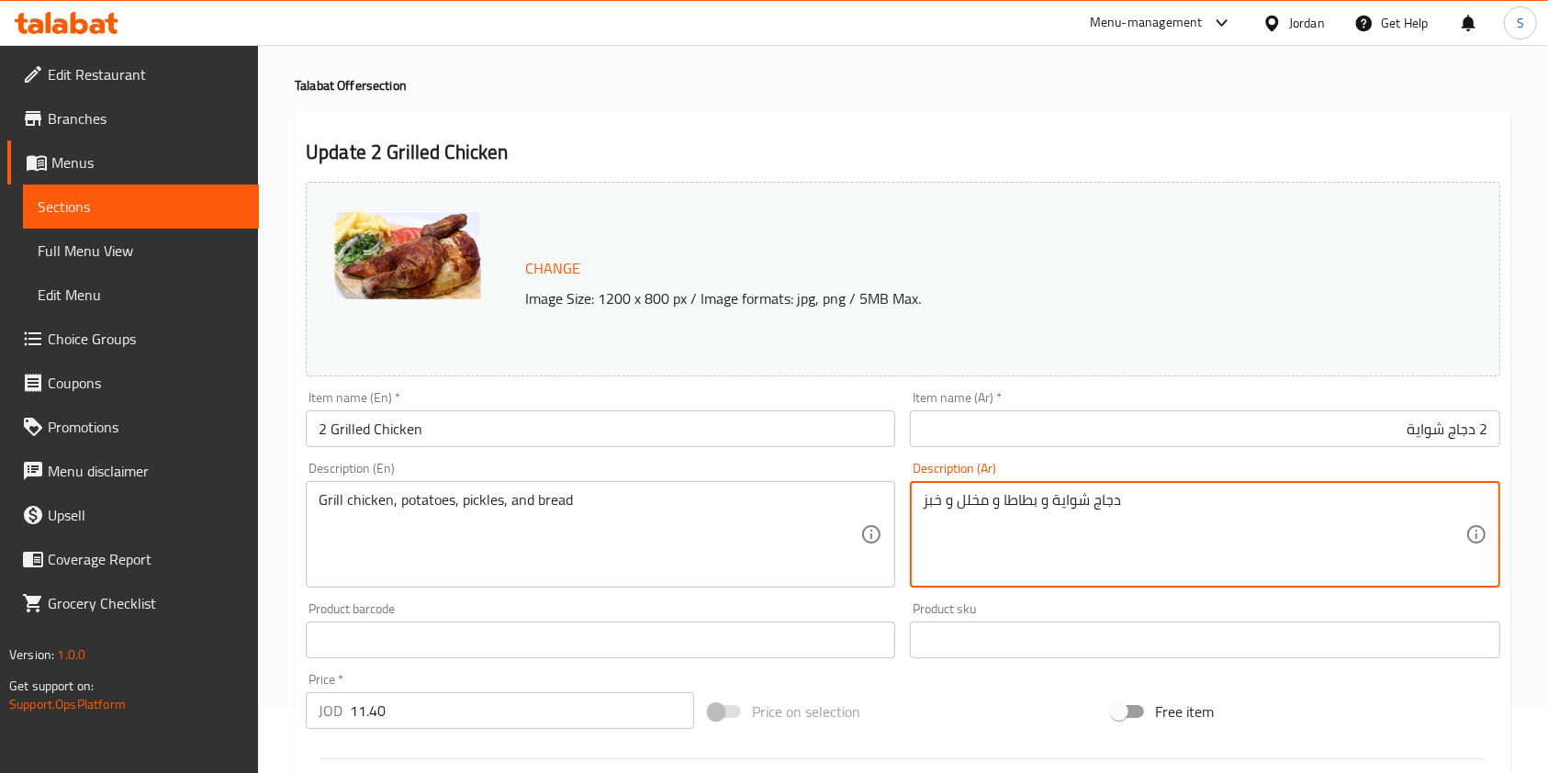
scroll to position [0, 0]
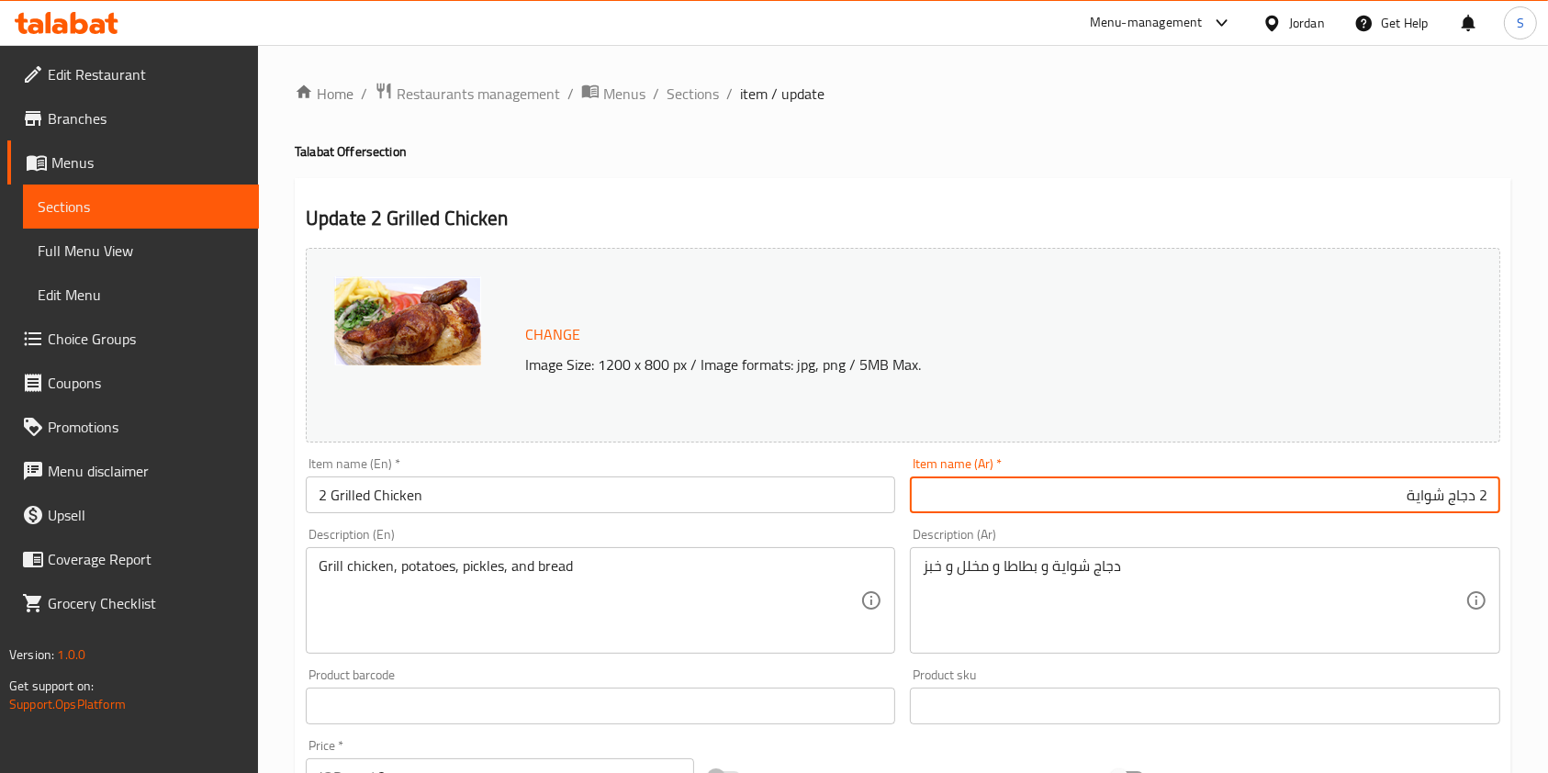
drag, startPoint x: 1446, startPoint y: 497, endPoint x: 1492, endPoint y: 495, distance: 45.9
click at [1492, 495] on input "2 دجاج شواية" at bounding box center [1205, 495] width 590 height 37
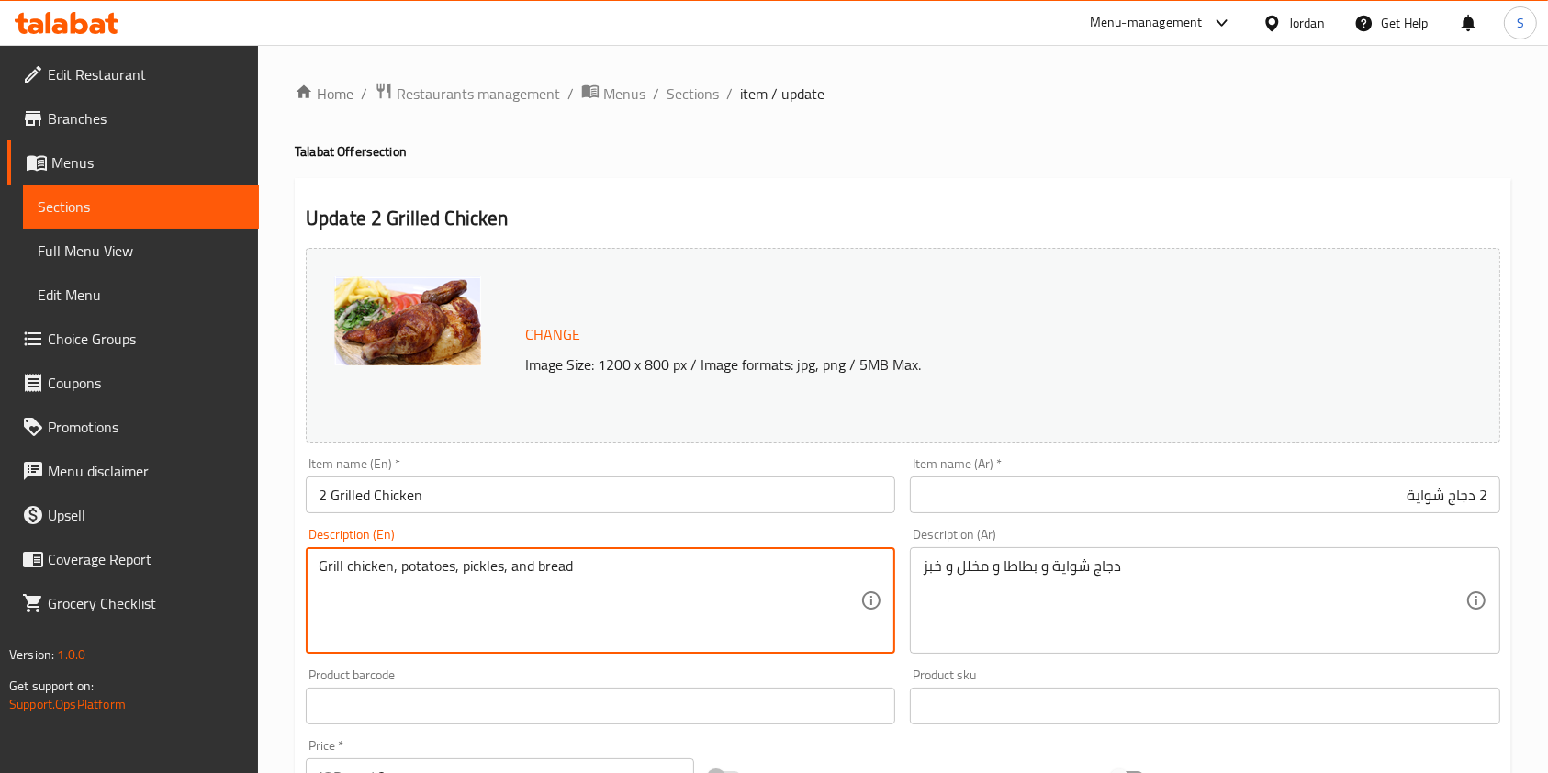
click at [320, 567] on textarea "Grill chicken, potatoes, pickles, and bread" at bounding box center [590, 600] width 542 height 87
type textarea "two Grill chicken, potatoes, pickles, and bread"
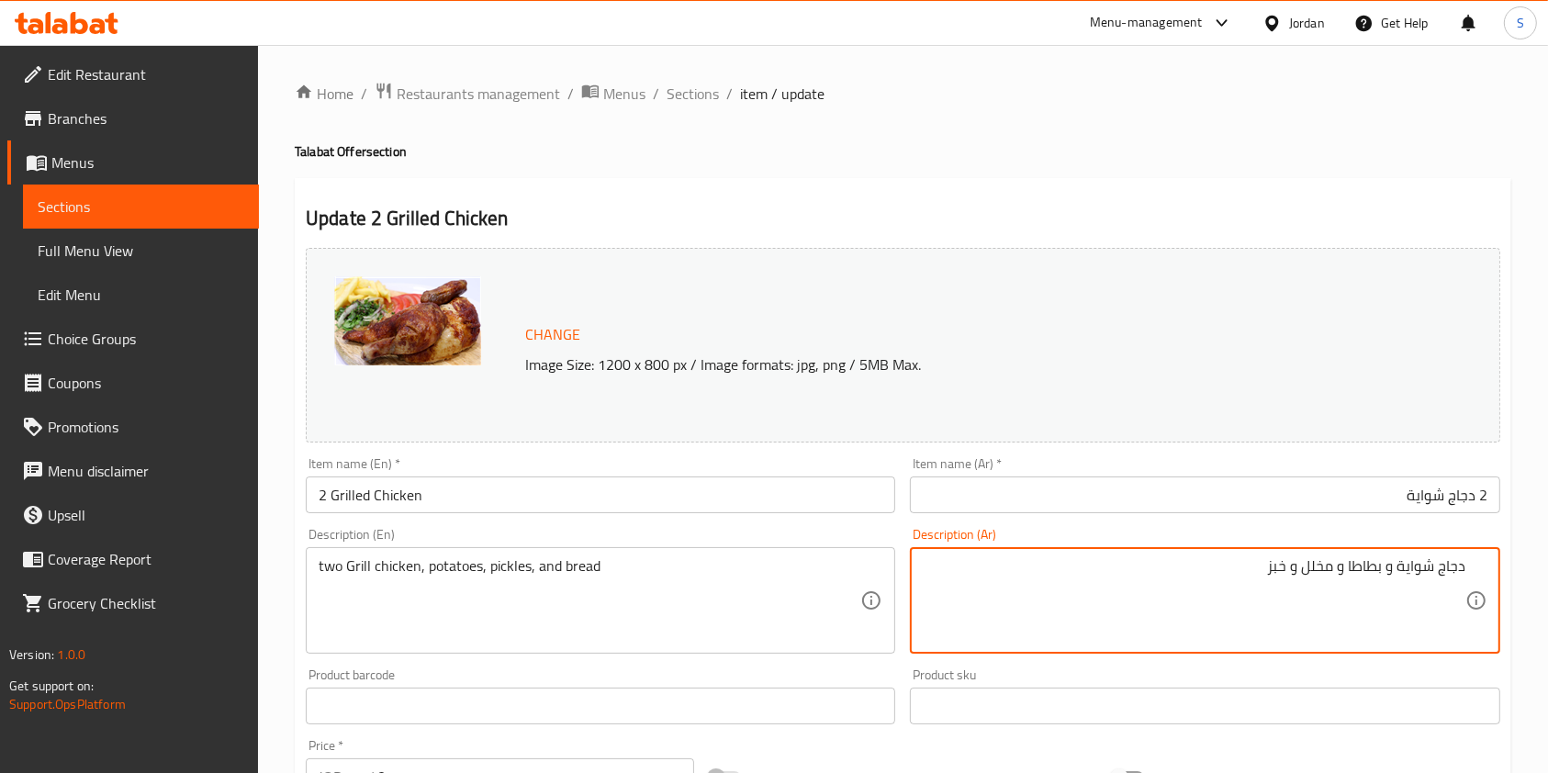
click at [1443, 567] on textarea "دجاج شواية و بطاطا و مخلل و خبز" at bounding box center [1194, 600] width 542 height 87
click at [1442, 583] on textarea "دجاج شواية و بطاطا و مخلل و خبز" at bounding box center [1194, 600] width 542 height 87
click at [1367, 613] on textarea "دجاجتين شواية و بطاطا و مخلل و خبز" at bounding box center [1194, 600] width 542 height 87
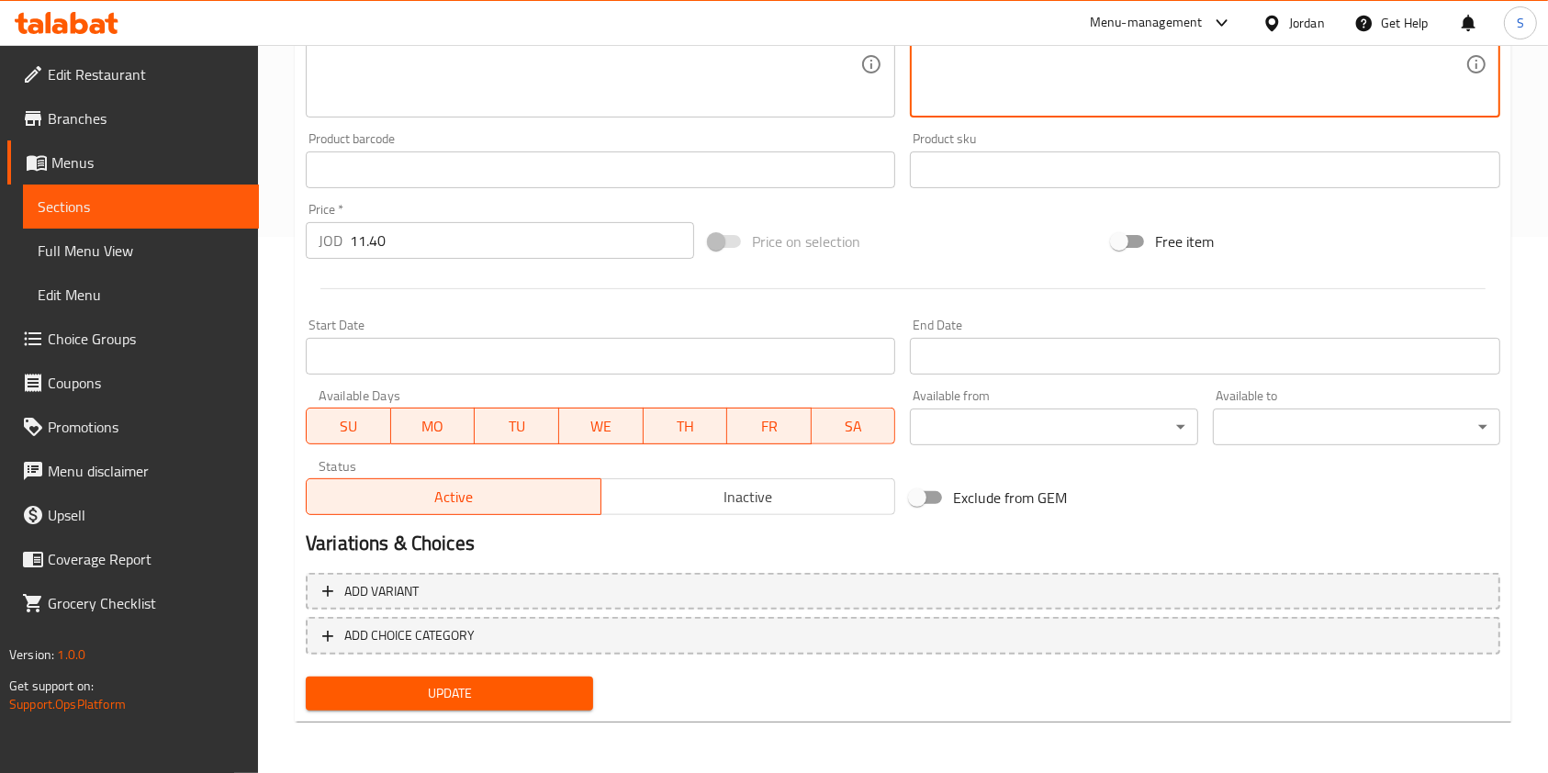
type textarea "دجاجتين شواية و بطاطا و مخلل و خبز"
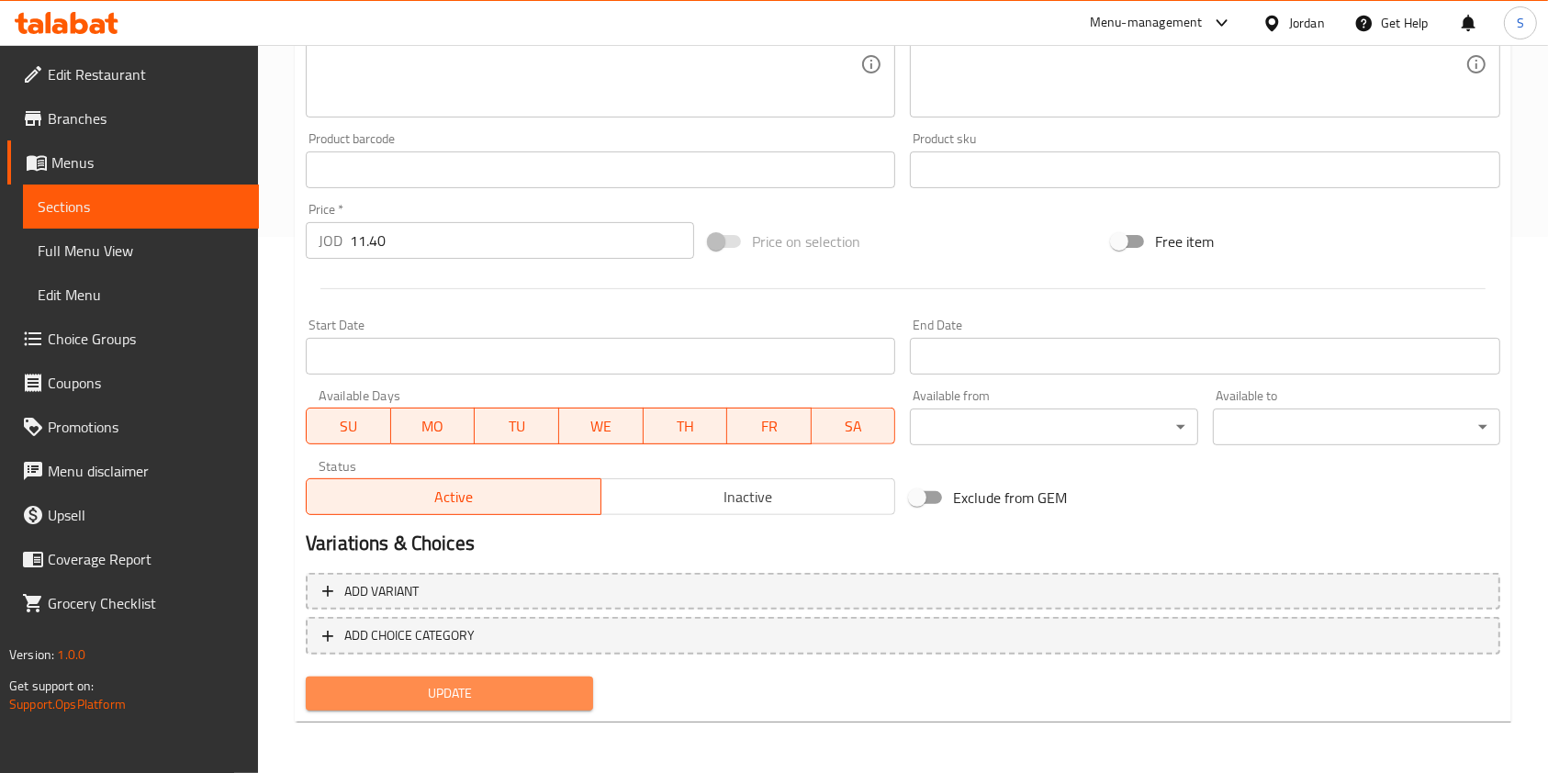
click at [467, 686] on span "Update" at bounding box center [449, 693] width 258 height 23
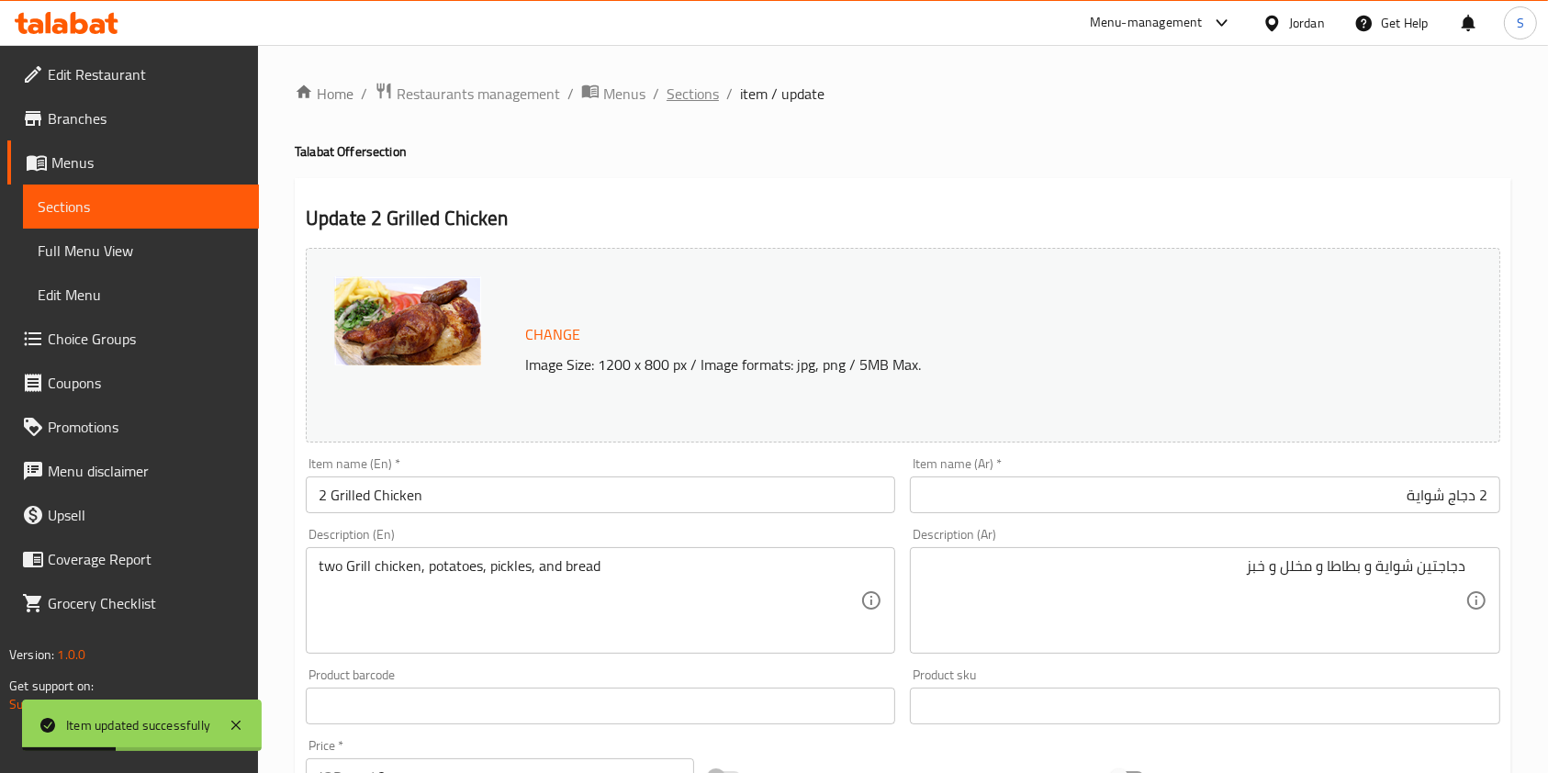
click at [702, 91] on span "Sections" at bounding box center [693, 94] width 52 height 22
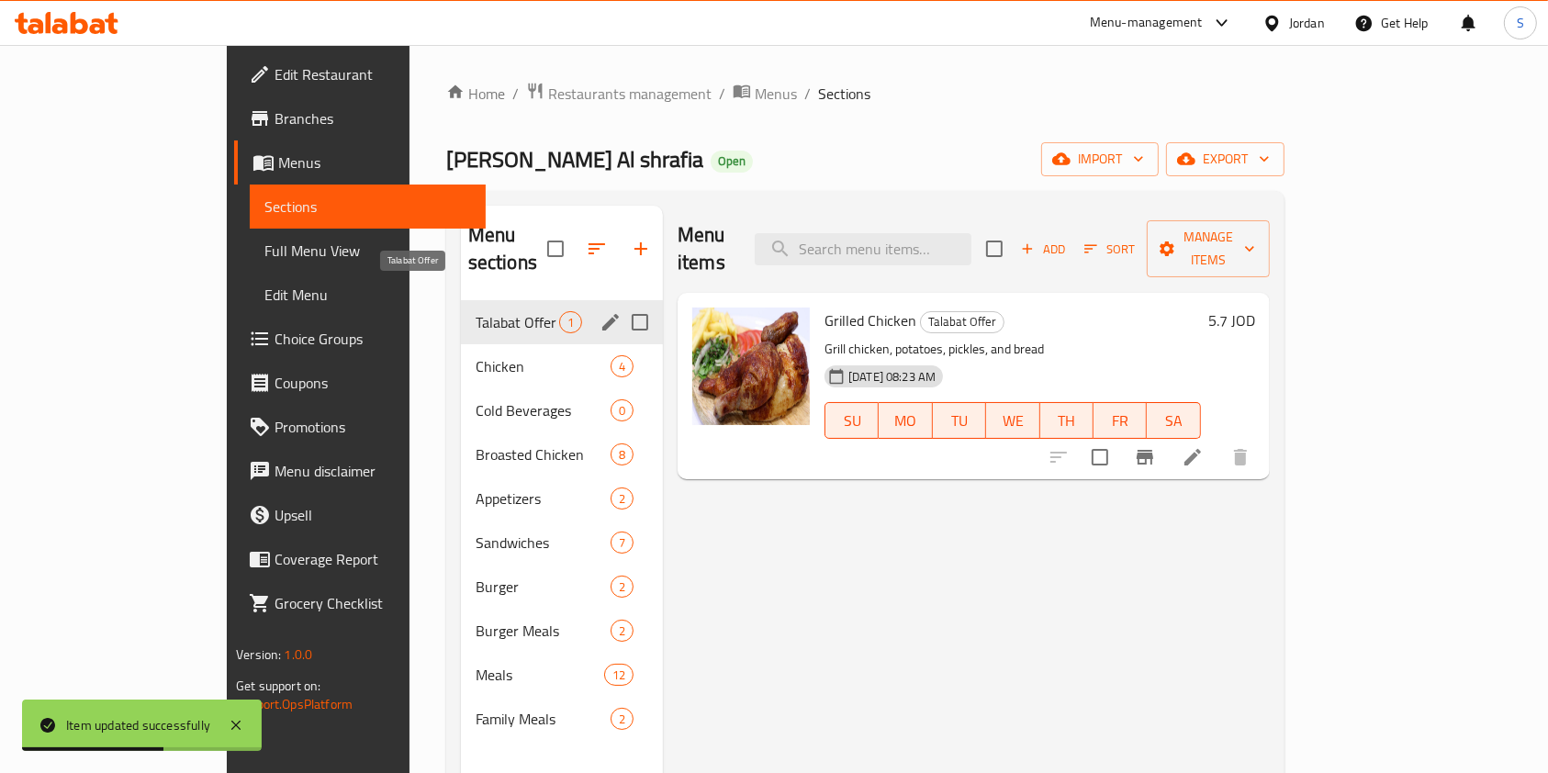
click at [476, 311] on span "Talabat Offer" at bounding box center [518, 322] width 84 height 22
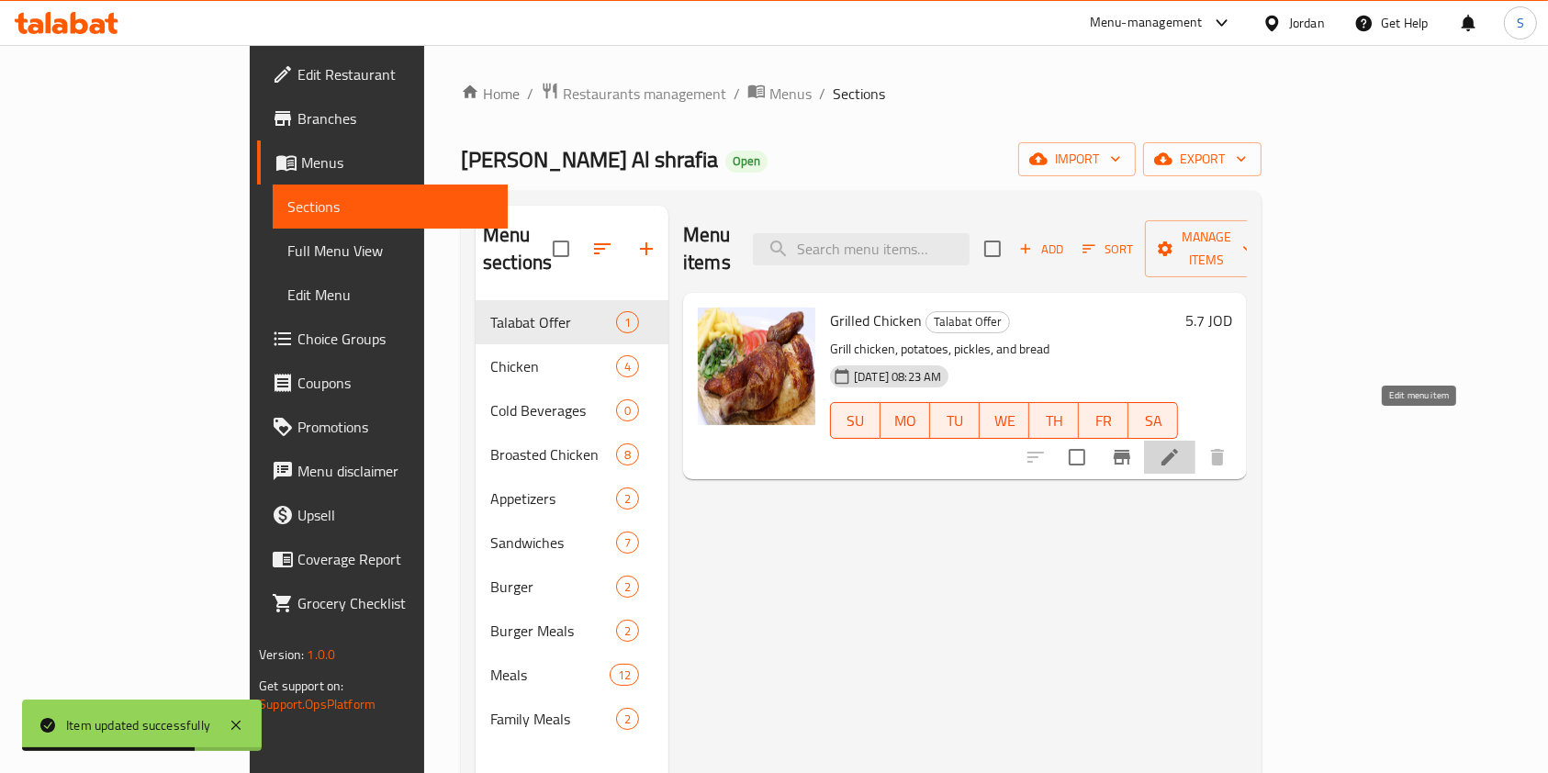
click at [1181, 446] on icon at bounding box center [1170, 457] width 22 height 22
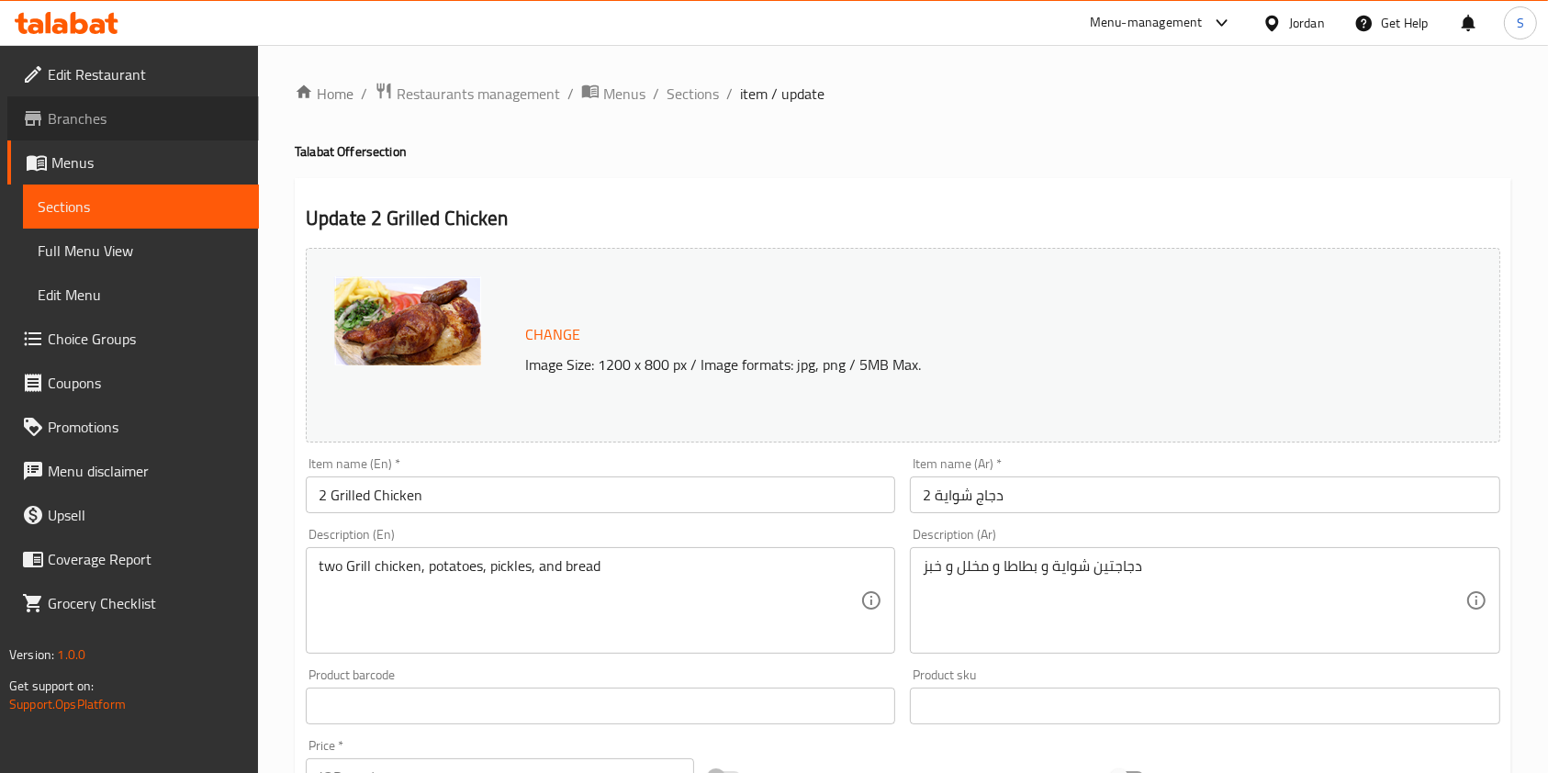
click at [89, 115] on span "Branches" at bounding box center [146, 118] width 197 height 22
